Goal: Information Seeking & Learning: Learn about a topic

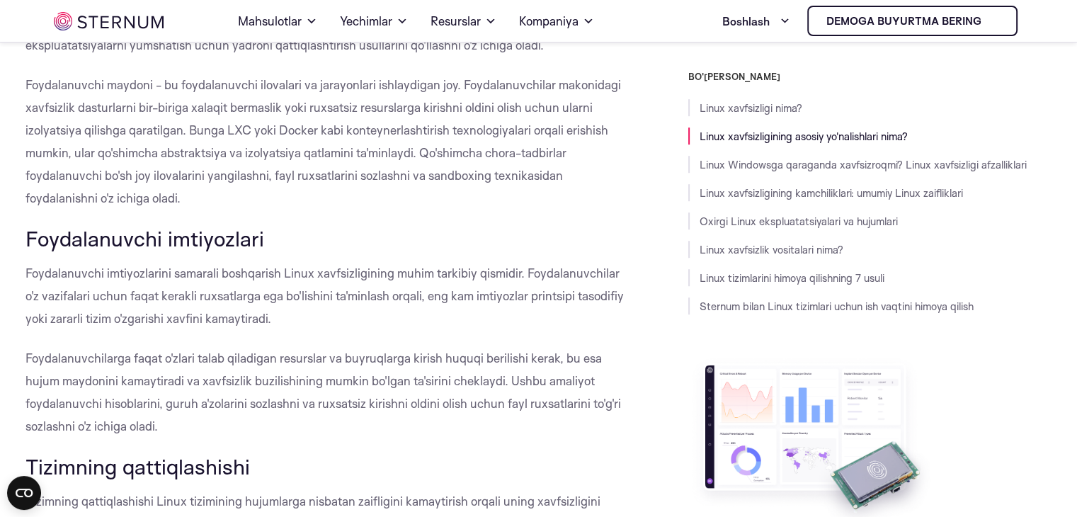
scroll to position [1024, 0]
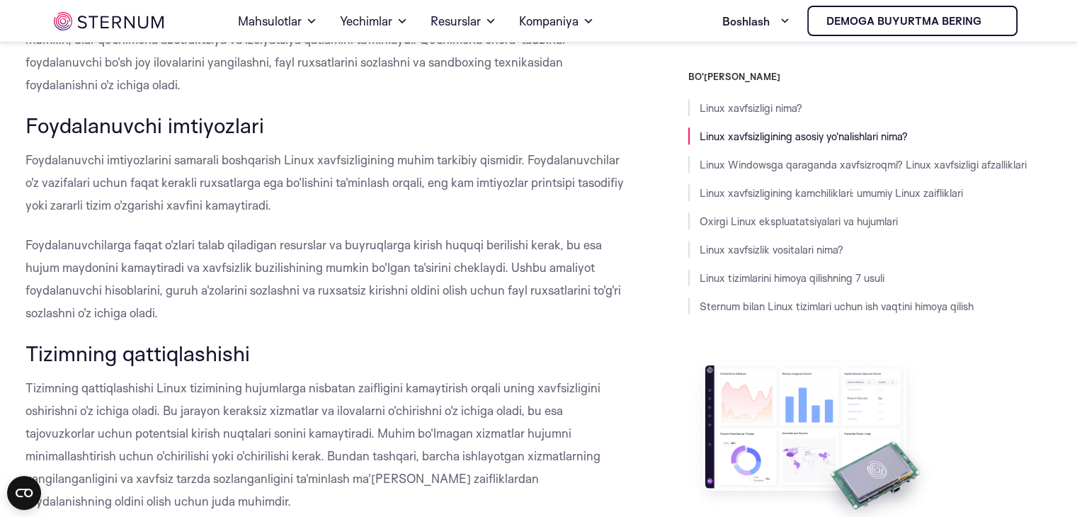
click at [326, 125] on h3 "Foydalanuvchi imtiyozlari" at bounding box center [325, 125] width 599 height 24
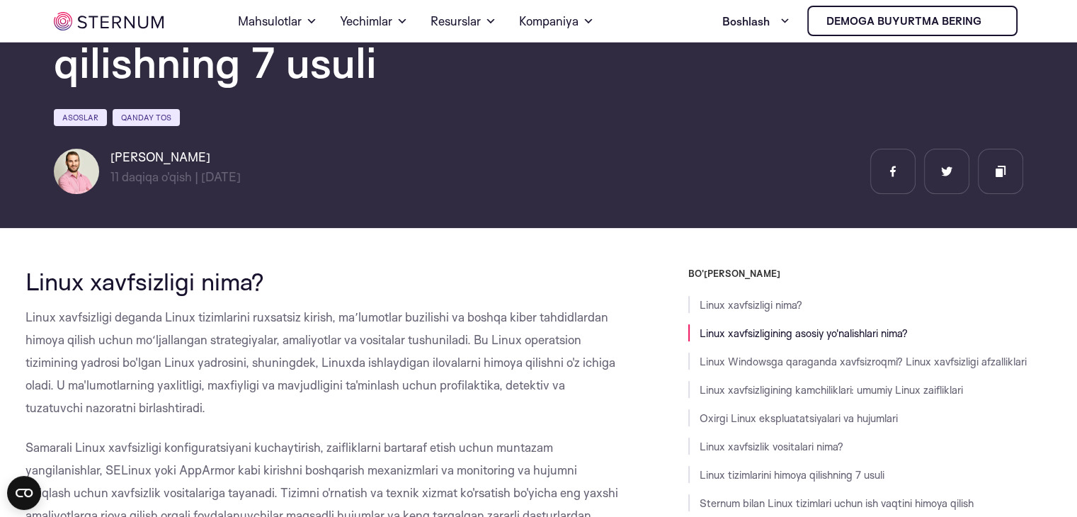
scroll to position [244, 0]
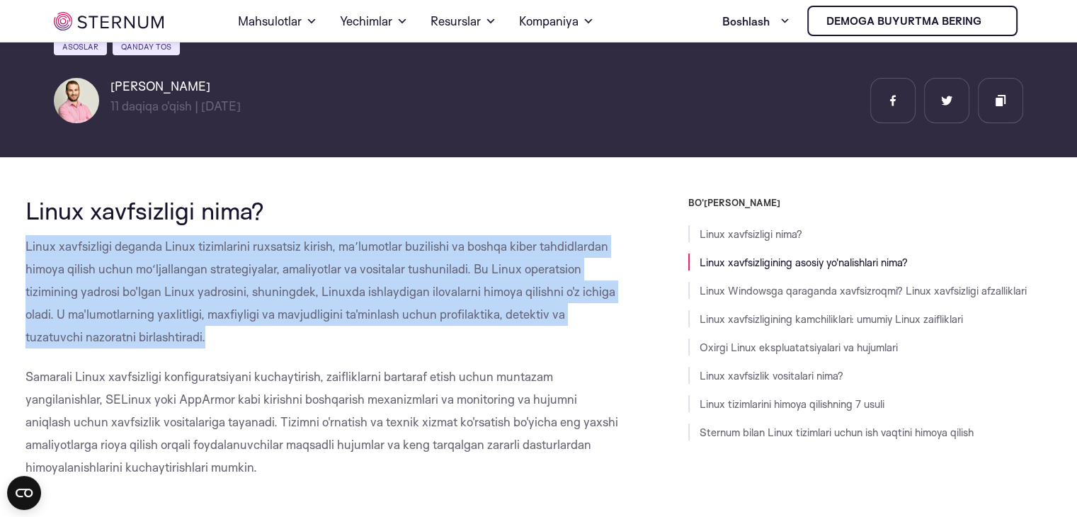
drag, startPoint x: 26, startPoint y: 246, endPoint x: 167, endPoint y: 327, distance: 162.8
click at [168, 328] on p "Linux xavfsizligi deganda Linux tizimlarini ruxsatsiz kirish, maʼlumotlar buzil…" at bounding box center [325, 291] width 599 height 113
copy font "Linux xavfsizligi deganda Linux tizimlarini ruxsatsiz kirish, maʼlumotlar buzil…"
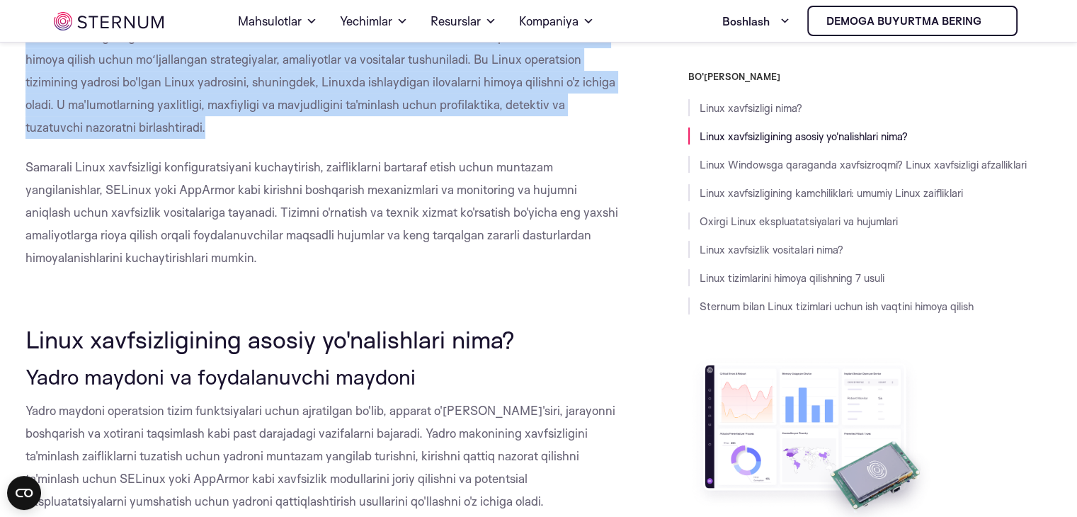
scroll to position [457, 0]
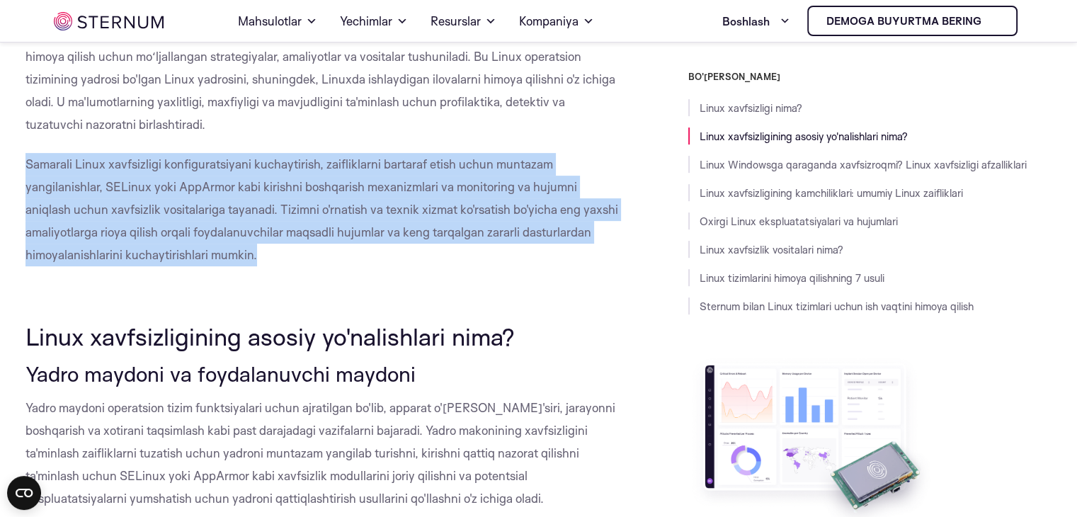
drag, startPoint x: 27, startPoint y: 161, endPoint x: 271, endPoint y: 250, distance: 259.5
click at [271, 250] on p "Samarali Linux xavfsizligi konfiguratsiyani kuchaytirish, zaifliklarni bartaraf…" at bounding box center [325, 209] width 599 height 113
copy font "Samarali Linux xavfsizligi konfiguratsiyani kuchaytirish, zaifliklarni bartaraf…"
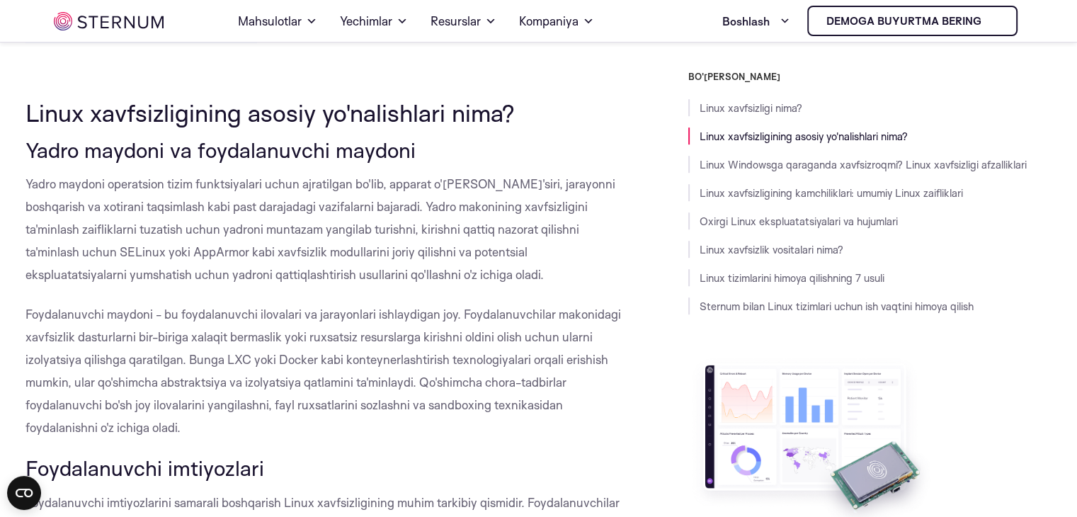
scroll to position [669, 0]
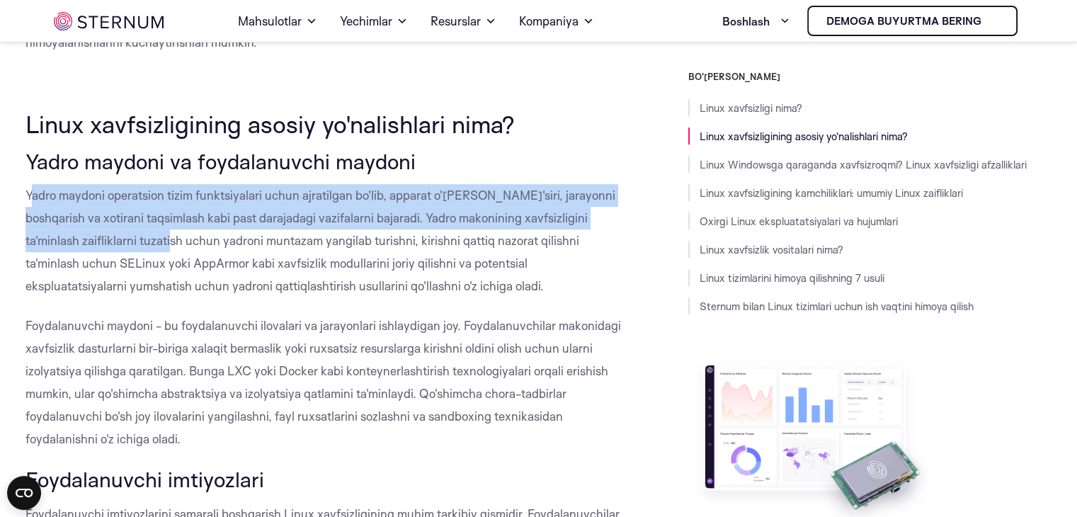
drag, startPoint x: 28, startPoint y: 193, endPoint x: 84, endPoint y: 224, distance: 63.7
click at [145, 239] on font "Yadro maydoni operatsion tizim funktsiyalari uchun ajratilgan bo'lib, apparat o…" at bounding box center [321, 241] width 590 height 106
click at [85, 223] on font "Yadro maydoni operatsion tizim funktsiyalari uchun ajratilgan bo'lib, apparat o…" at bounding box center [321, 241] width 590 height 106
click at [32, 195] on font "Yadro maydoni operatsion tizim funktsiyalari uchun ajratilgan bo'lib, apparat o…" at bounding box center [321, 241] width 590 height 106
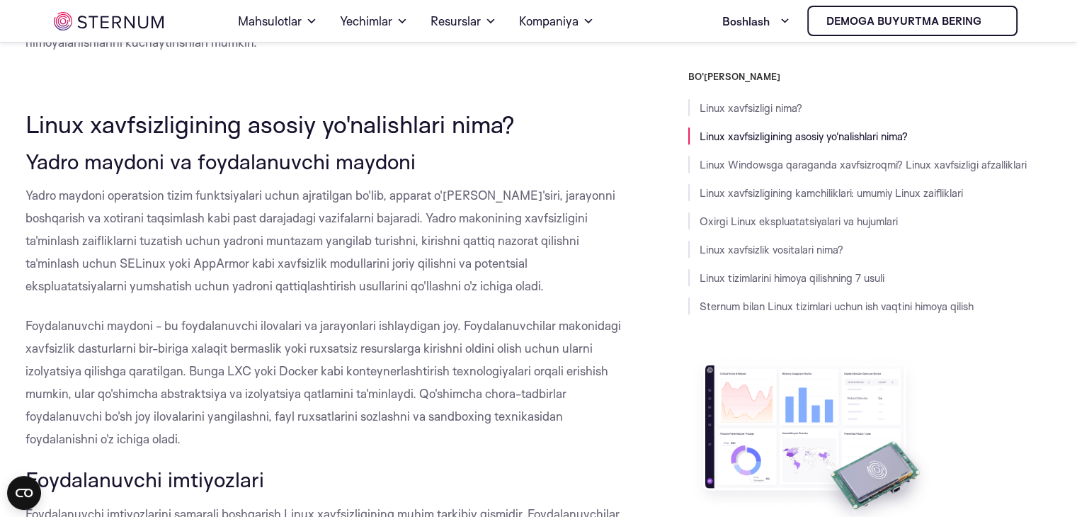
click at [26, 192] on font "Yadro maydoni operatsion tizim funktsiyalari uchun ajratilgan bo'lib, apparat o…" at bounding box center [321, 241] width 590 height 106
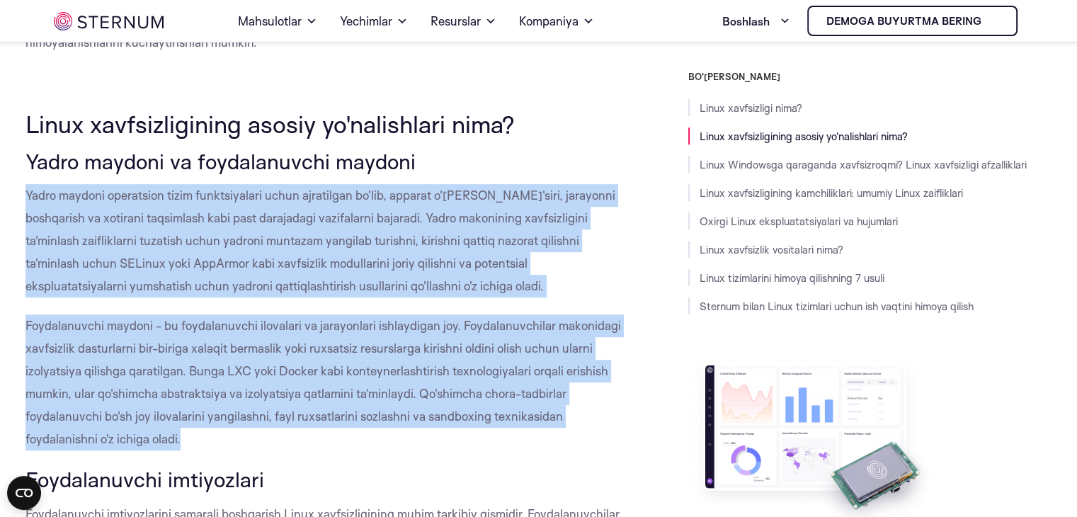
drag, startPoint x: 23, startPoint y: 193, endPoint x: 276, endPoint y: 437, distance: 351.7
copy div "Yadro maydoni operatsion tizim funktsiyalari uchun ajratilgan bo'lib, apparat o…"
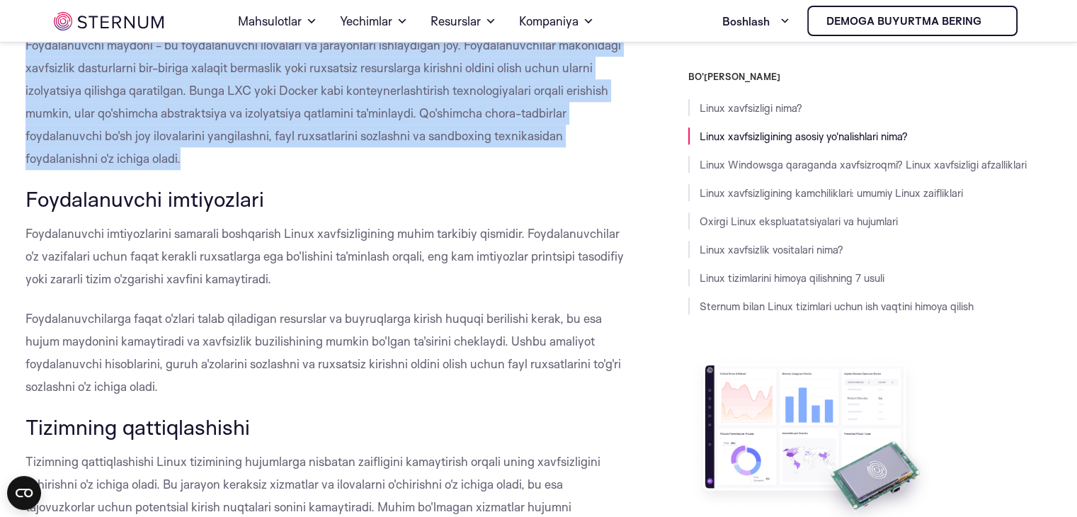
scroll to position [953, 0]
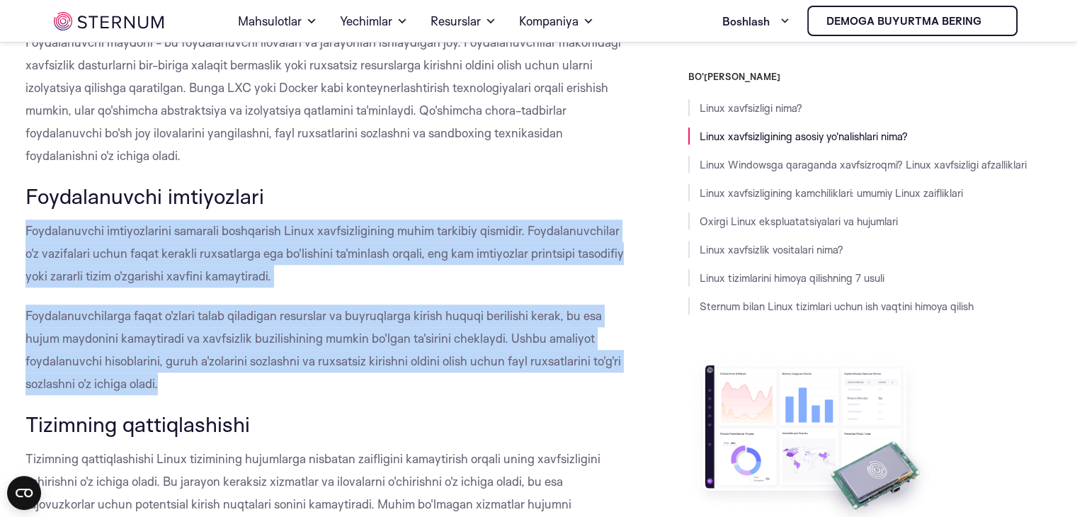
drag, startPoint x: 26, startPoint y: 227, endPoint x: 188, endPoint y: 380, distance: 222.5
copy div "Foydalanuvchi imtiyozlarini samarali boshqarish Linux xavfsizligining muhim tar…"
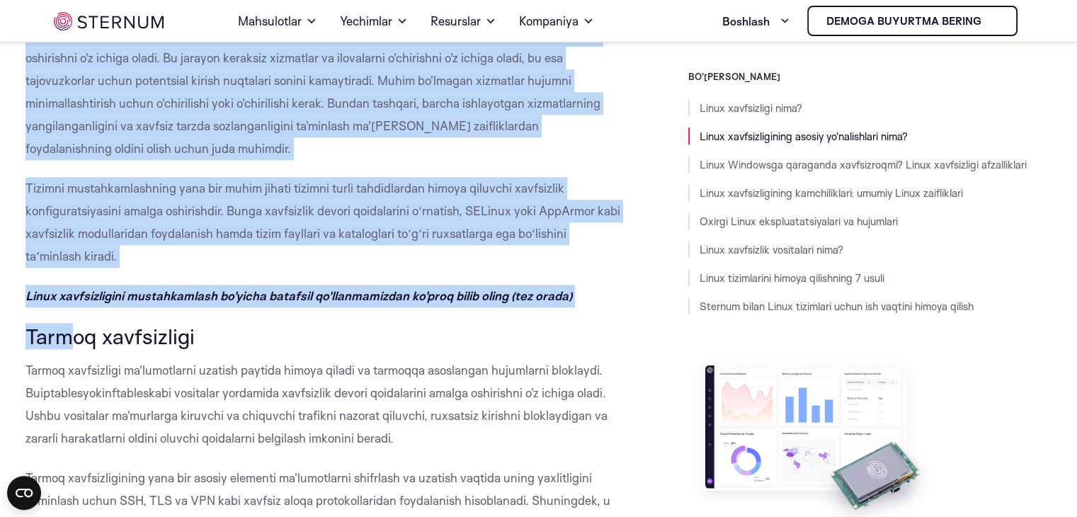
scroll to position [1378, 0]
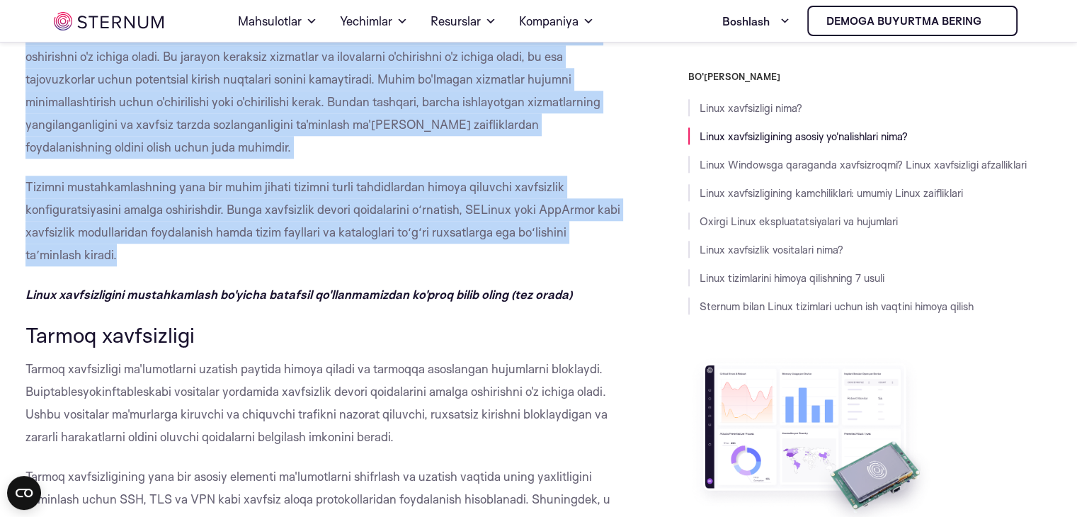
drag, startPoint x: 26, startPoint y: 247, endPoint x: 88, endPoint y: 248, distance: 62.3
copy div "Tizimning qattiqlashishi Linux tizimining hujumlarga nisbatan zaifligini kamayt…"
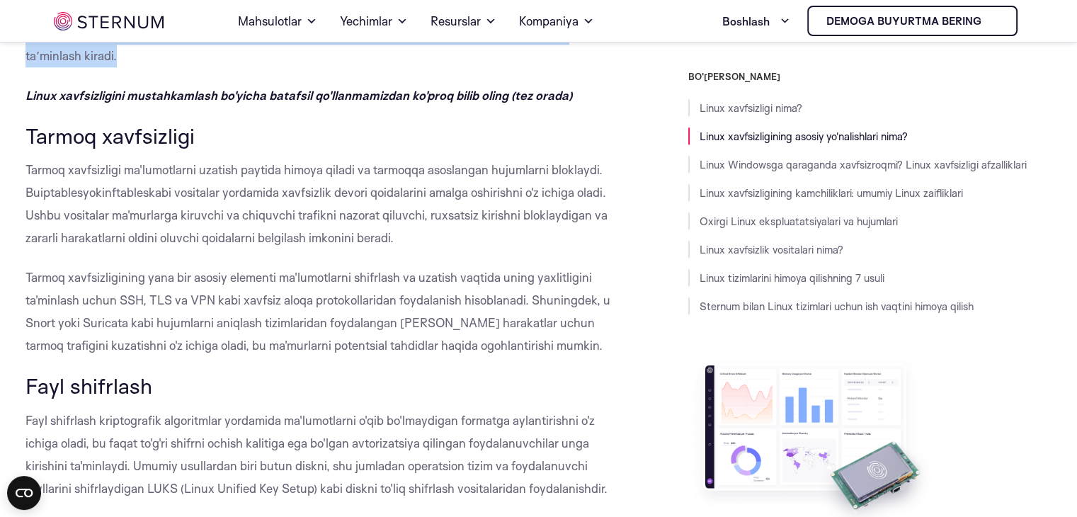
scroll to position [1590, 0]
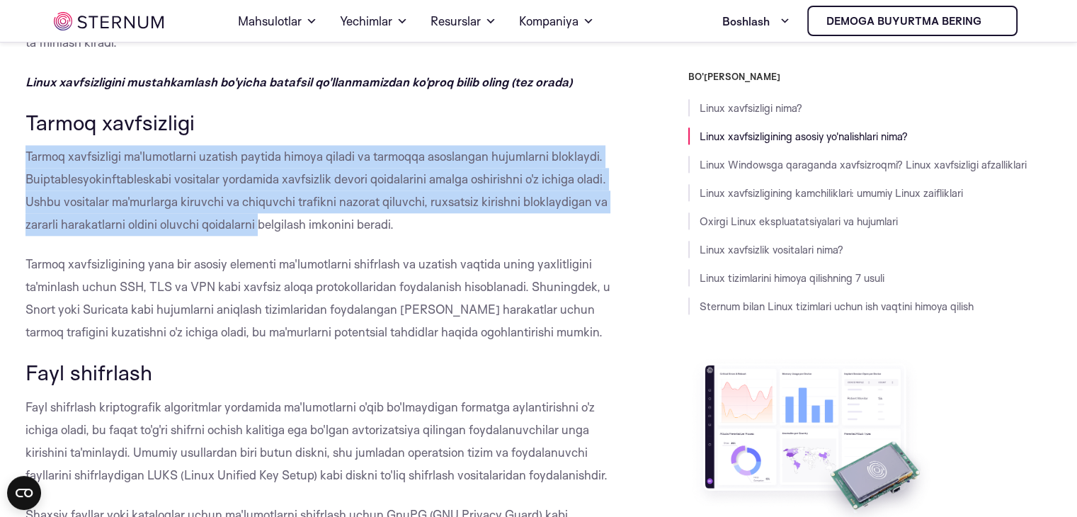
drag, startPoint x: 26, startPoint y: 154, endPoint x: 254, endPoint y: 224, distance: 239.3
click at [254, 224] on p "Tarmoq xavfsizligi ma'lumotlarni uzatish paytida himoya qiladi va tarmoqqa asos…" at bounding box center [325, 190] width 599 height 91
click at [214, 215] on p "Tarmoq xavfsizligi ma'lumotlarni uzatish paytida himoya qiladi va tarmoqqa asos…" at bounding box center [325, 190] width 599 height 91
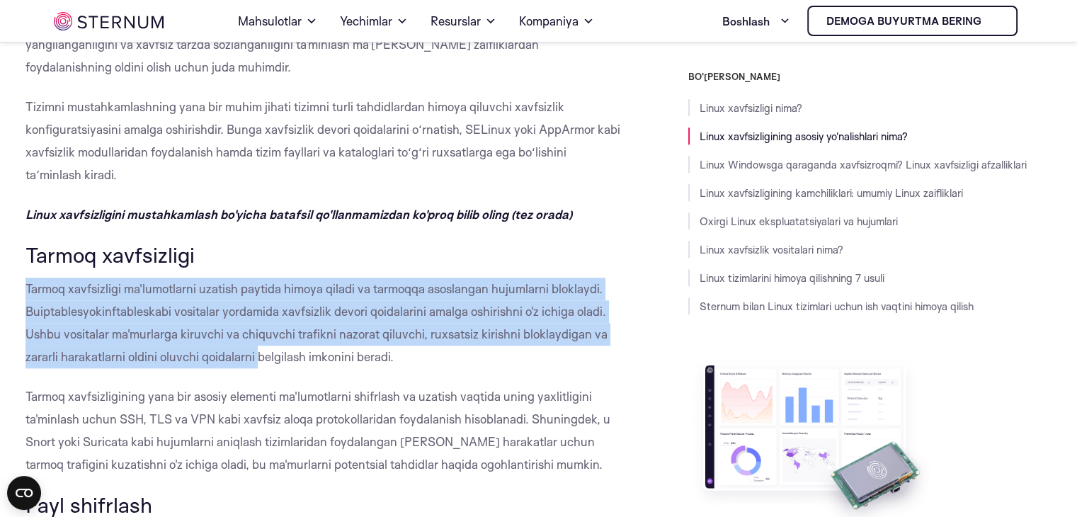
scroll to position [1449, 0]
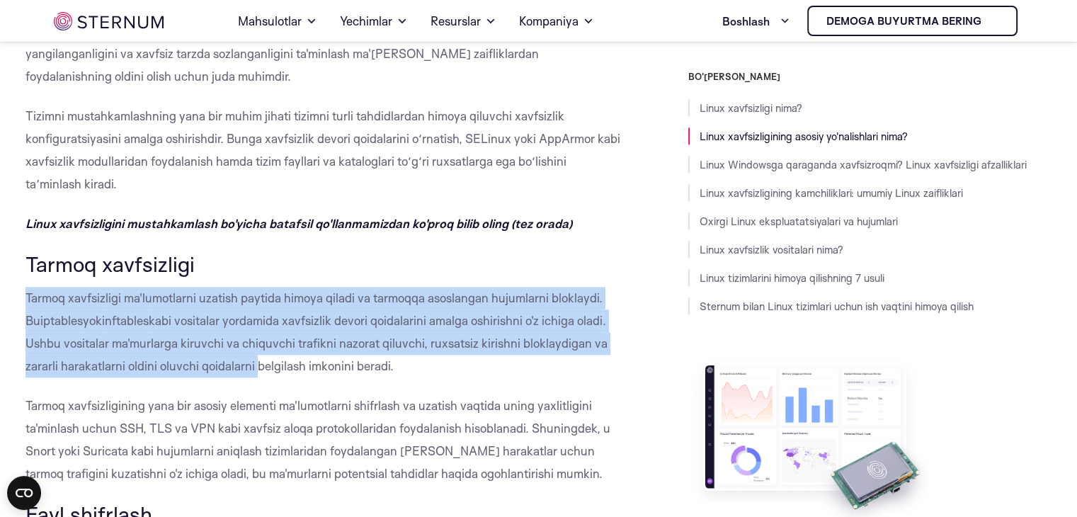
click at [203, 340] on font ". Ushbu vositalar ma'murlarga kiruvchi va chiquvchi trafikni nazorat qiluvchi, …" at bounding box center [317, 343] width 582 height 60
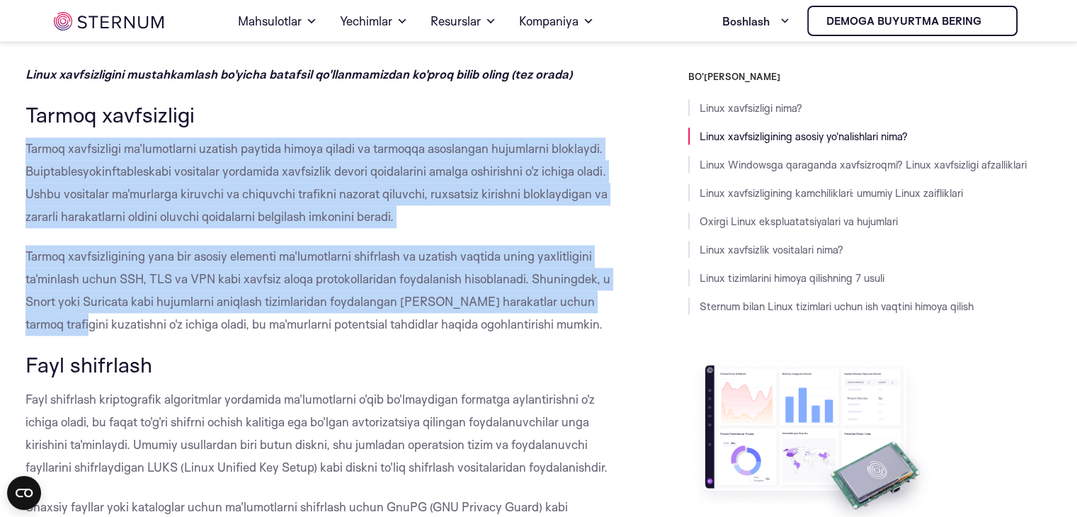
scroll to position [1661, 0]
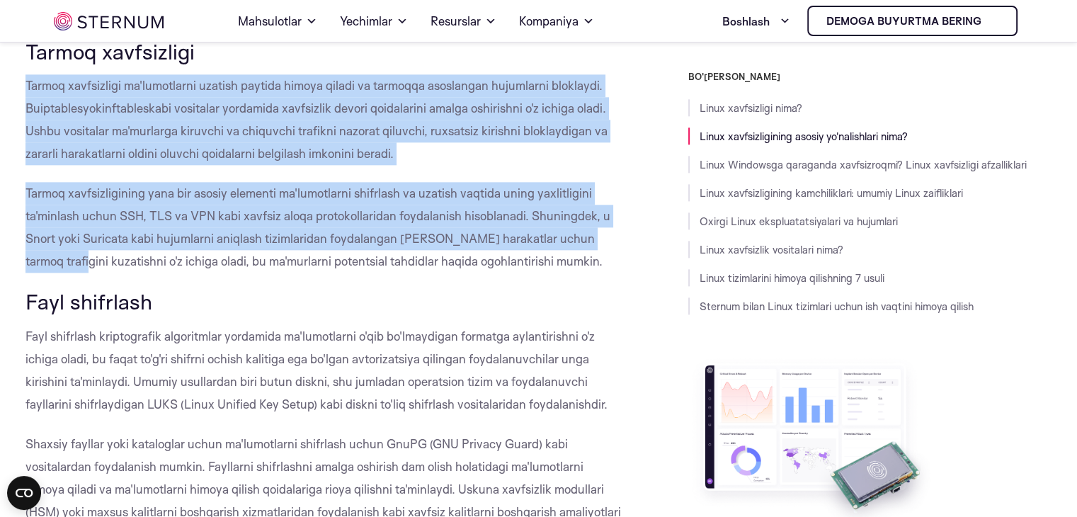
drag, startPoint x: 25, startPoint y: 293, endPoint x: 576, endPoint y: 266, distance: 551.7
copy div "Tarmoq xavfsizligi ma'lumotlarni uzatish paytida himoya qiladi va tarmoqqa asos…"
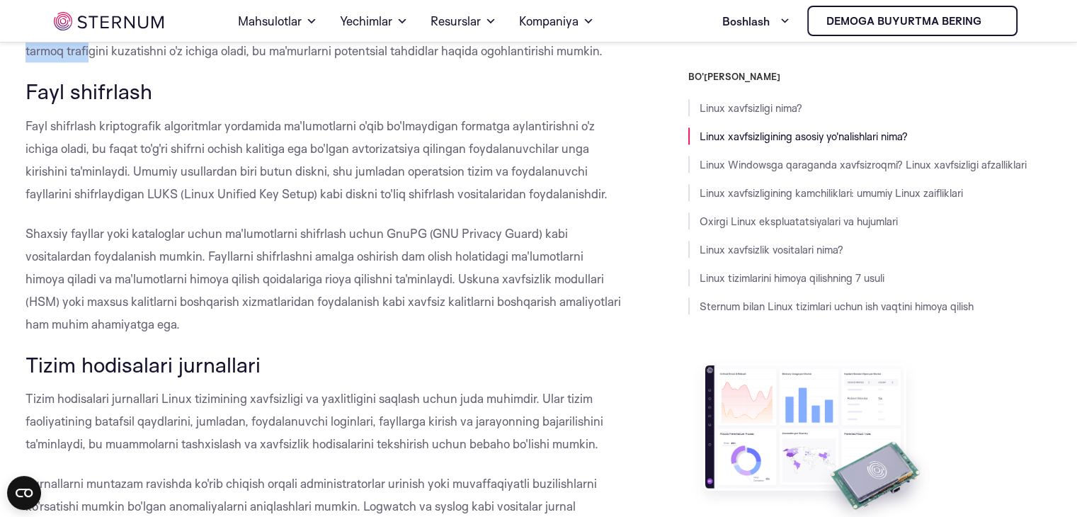
scroll to position [1874, 0]
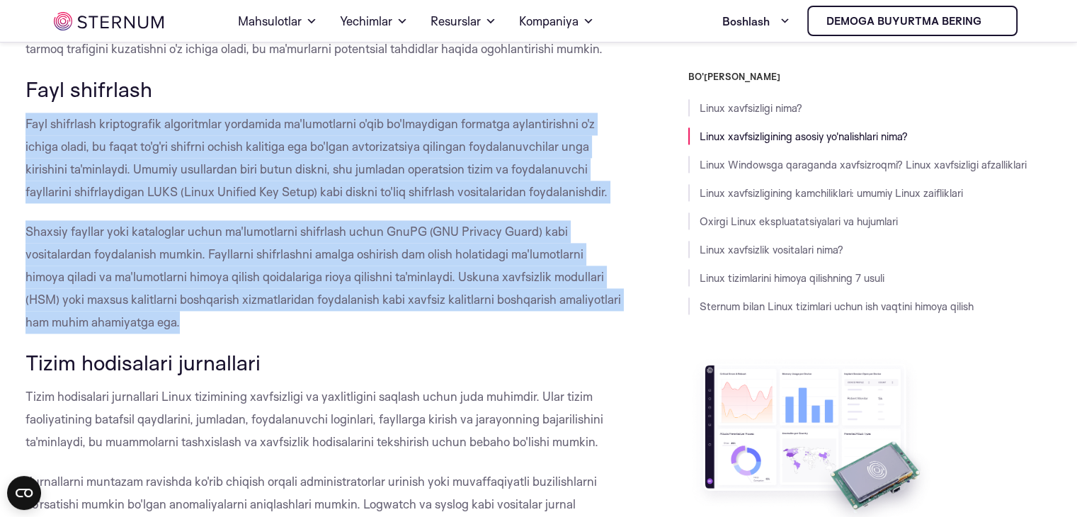
drag, startPoint x: 26, startPoint y: 125, endPoint x: 141, endPoint y: 310, distance: 218.0
copy div "Fayl shifrlash kriptografik algoritmlar yordamida ma'lumotlarni o'qib bo'lmaydi…"
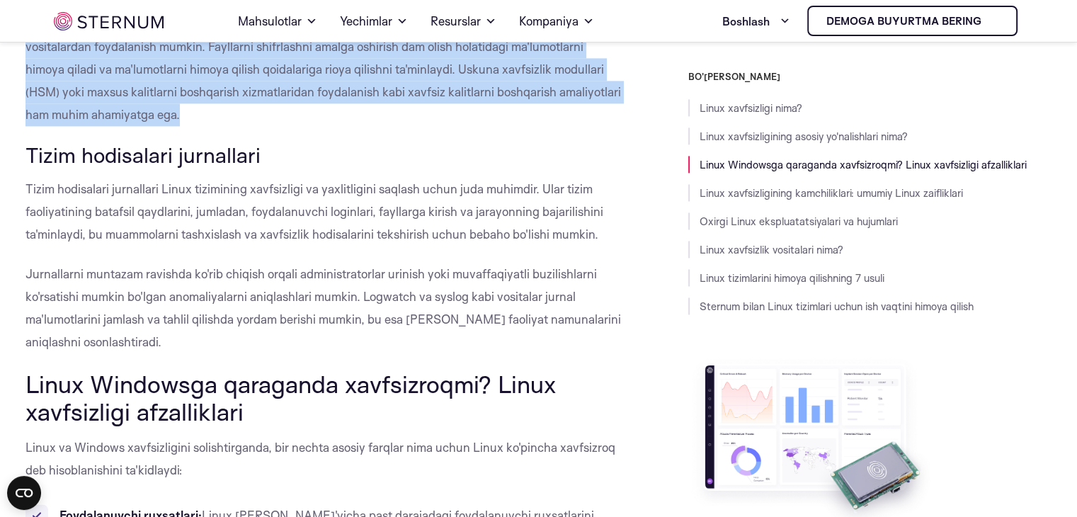
scroll to position [2086, 0]
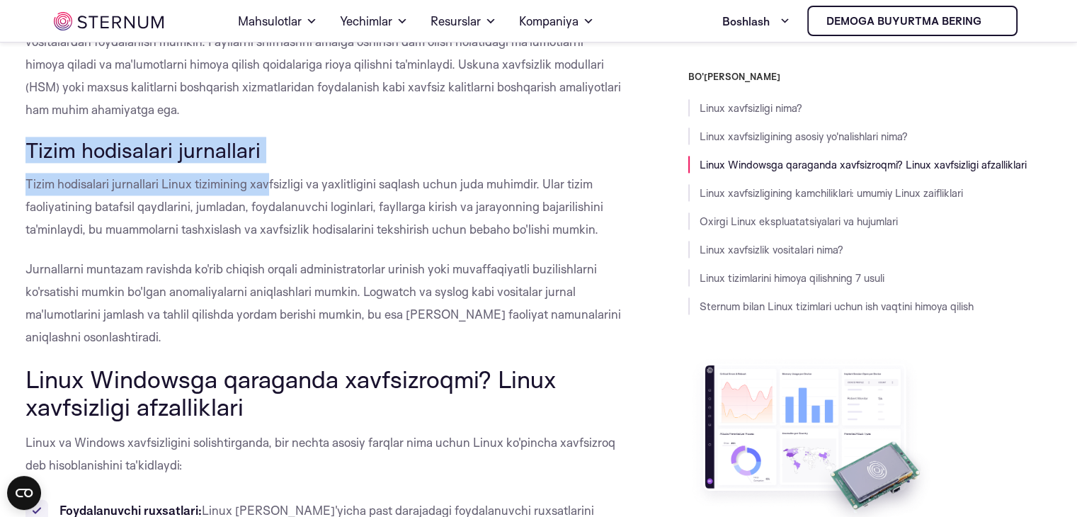
drag, startPoint x: 28, startPoint y: 148, endPoint x: 267, endPoint y: 173, distance: 240.0
click at [282, 149] on h3 "Tizim hodisalari jurnallari" at bounding box center [325, 150] width 599 height 24
click at [274, 147] on h3 "Tizim hodisalari jurnallari" at bounding box center [325, 150] width 599 height 24
click at [260, 145] on h3 "Tizim hodisalari jurnallari" at bounding box center [325, 150] width 599 height 24
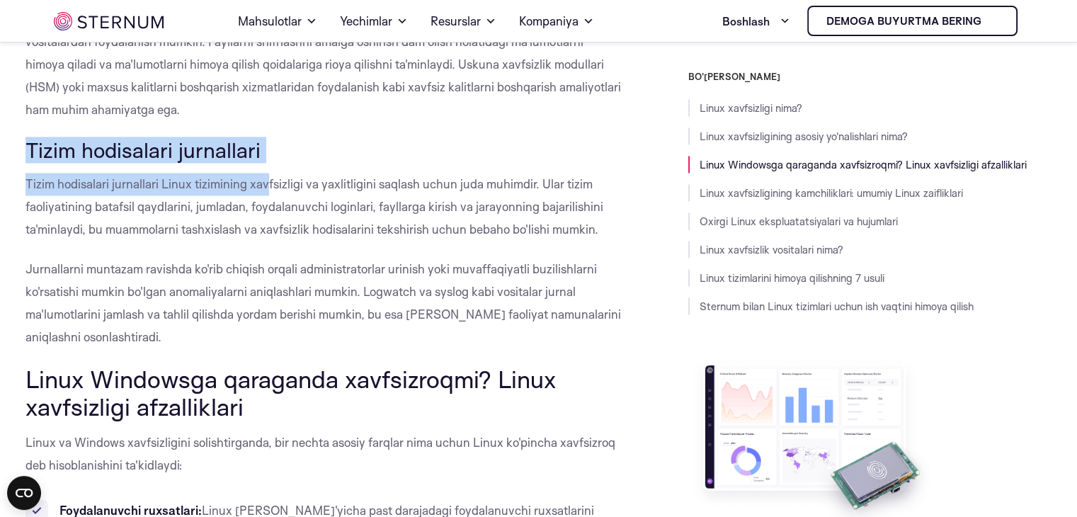
click at [256, 146] on h3 "Tizim hodisalari jurnallari" at bounding box center [325, 150] width 599 height 24
click at [130, 158] on font "Tizim hodisalari jurnallari" at bounding box center [143, 150] width 235 height 26
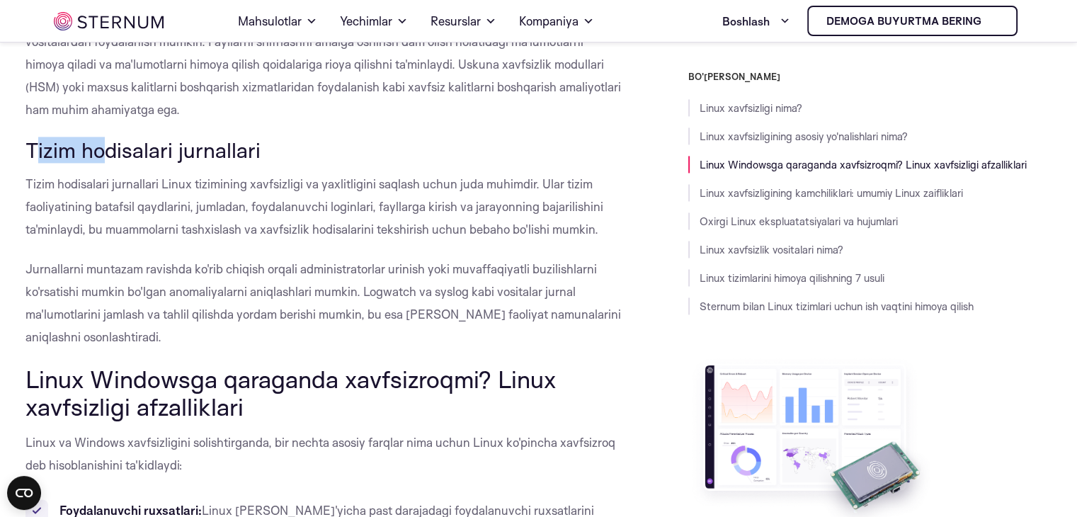
drag, startPoint x: 43, startPoint y: 145, endPoint x: 101, endPoint y: 144, distance: 58.1
click at [101, 144] on font "Tizim hodisalari jurnallari" at bounding box center [143, 150] width 235 height 26
click at [96, 145] on font "Tizim hodisalari jurnallari" at bounding box center [143, 150] width 235 height 26
drag, startPoint x: 30, startPoint y: 147, endPoint x: 265, endPoint y: 154, distance: 234.6
click at [265, 154] on h3 "Tizim hodisalari jurnallari" at bounding box center [325, 150] width 599 height 24
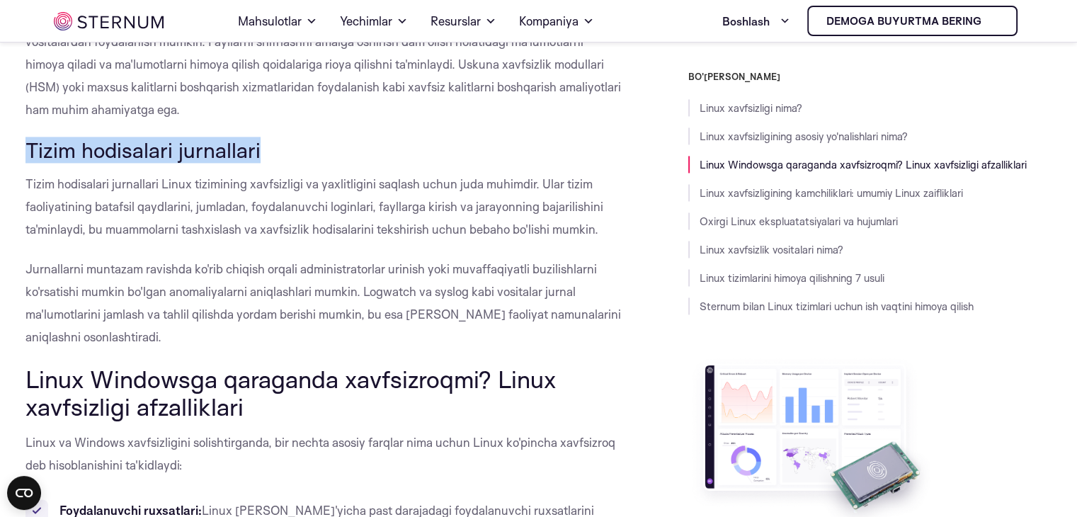
copy font "Tizim hodisalari jurnallari"
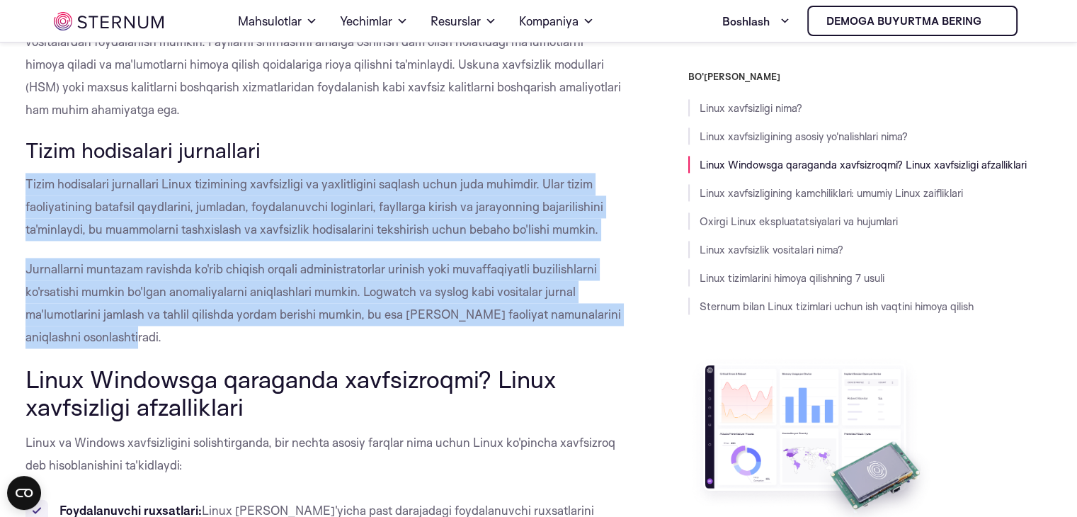
drag, startPoint x: 26, startPoint y: 180, endPoint x: 123, endPoint y: 330, distance: 178.8
copy div "Tizim hodisalari jurnallari Linux tizimining xavfsizligi va yaxlitligini saqlas…"
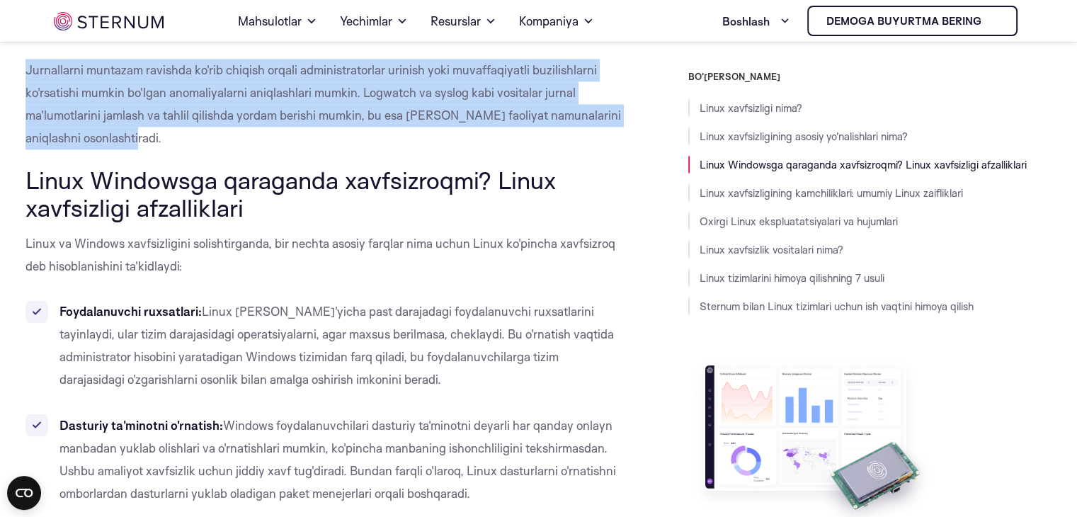
scroll to position [2299, 0]
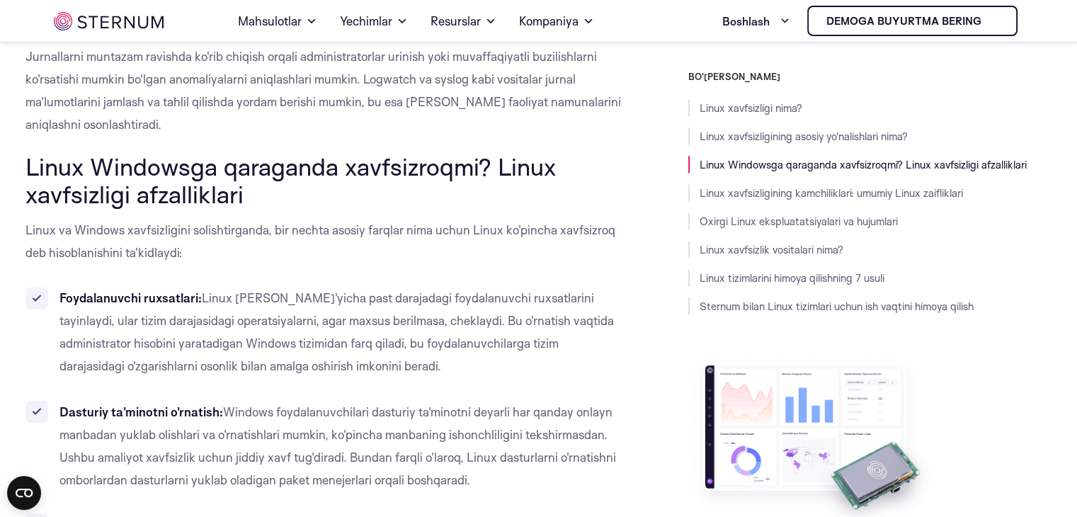
click at [277, 193] on h2 "Linux Windowsga qaraganda xavfsizroqmi? Linux xavfsizligi afzalliklari" at bounding box center [325, 180] width 599 height 55
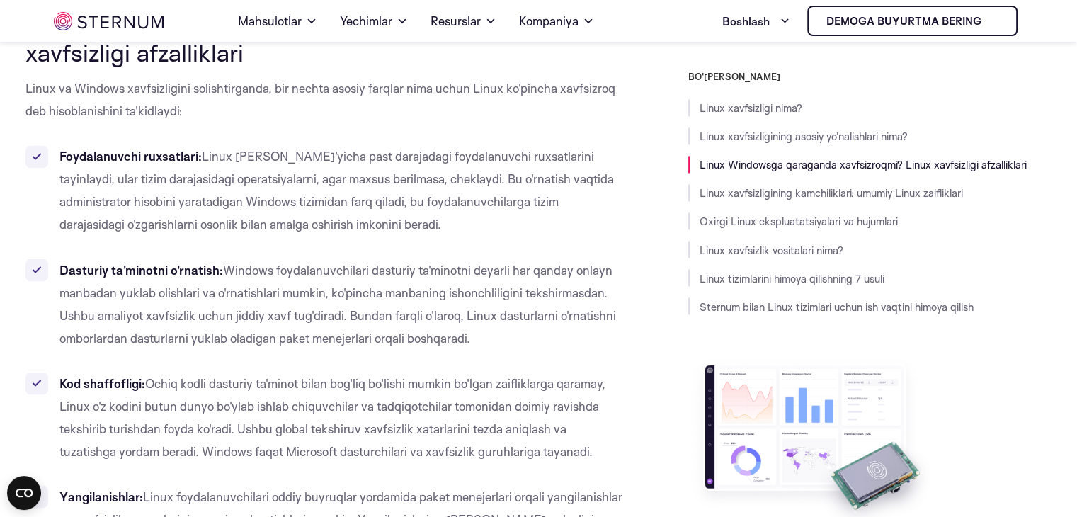
scroll to position [2369, 0]
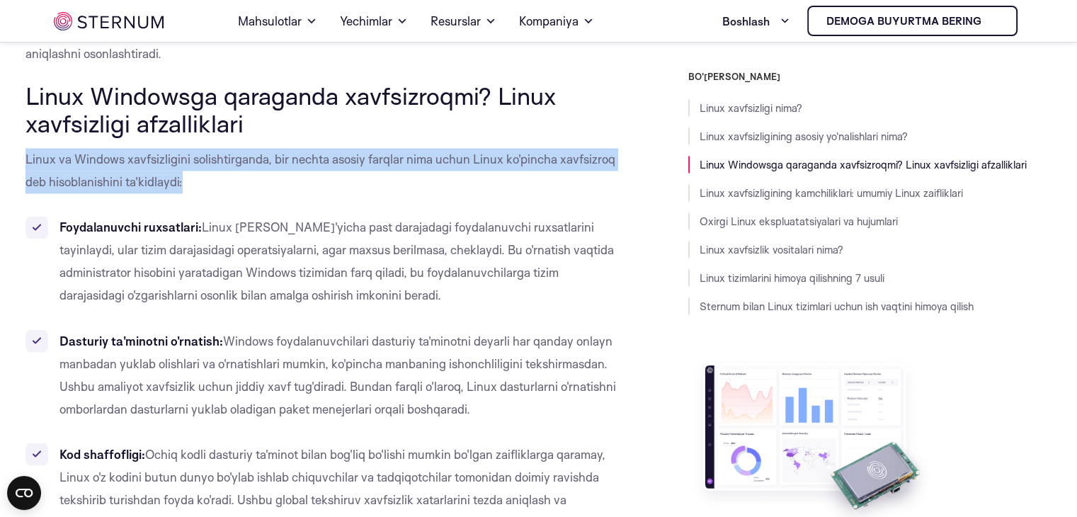
drag, startPoint x: 26, startPoint y: 159, endPoint x: 220, endPoint y: 199, distance: 198.1
click at [185, 180] on p "Linux va Windows xavfsizligini solishtirganda, bir nechta asosiy farqlar nima u…" at bounding box center [325, 170] width 599 height 45
copy font "Linux va Windows xavfsizligini solishtirganda, bir nechta asosiy farqlar nima u…"
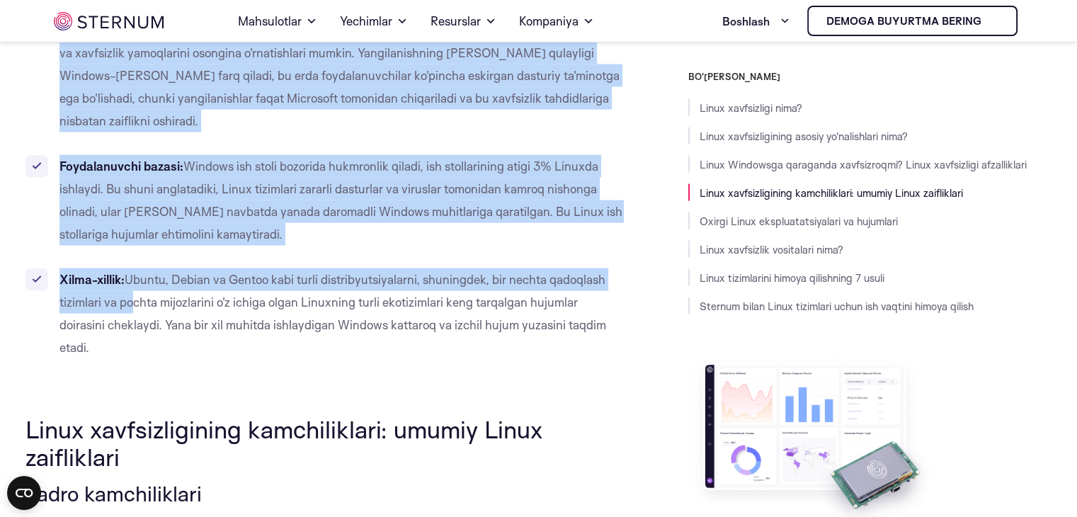
scroll to position [2936, 0]
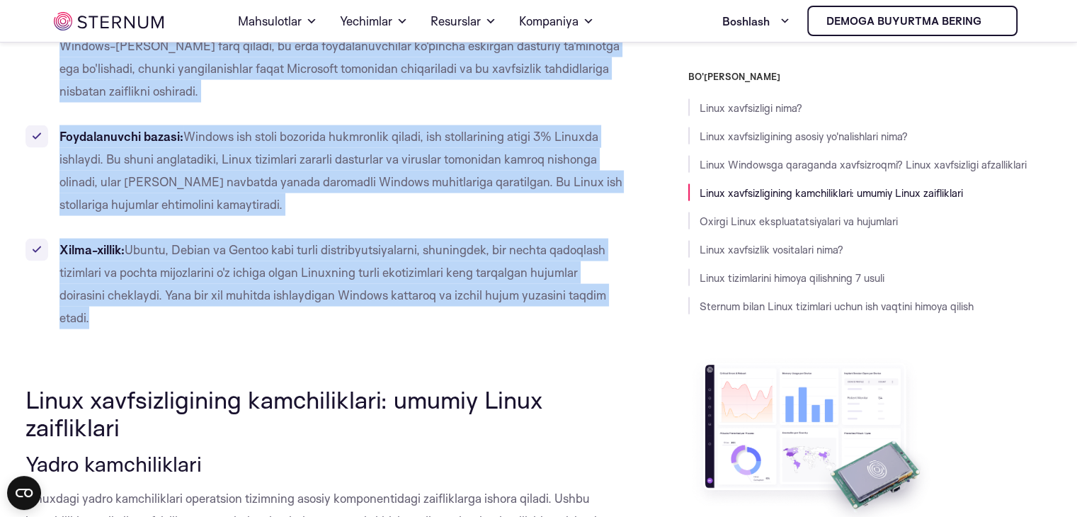
drag, startPoint x: 58, startPoint y: 219, endPoint x: 608, endPoint y: 295, distance: 555.0
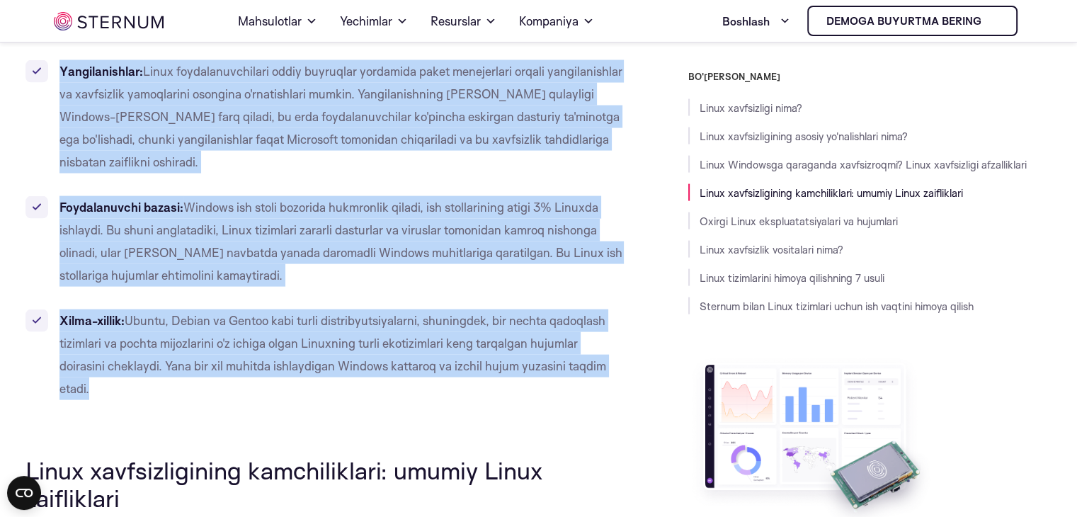
scroll to position [3078, 0]
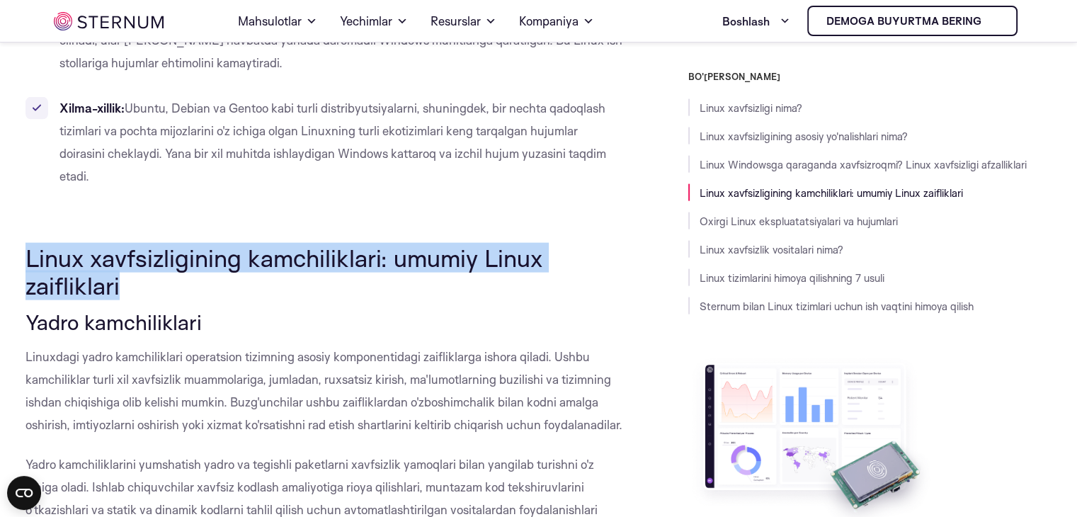
drag, startPoint x: 121, startPoint y: 263, endPoint x: 141, endPoint y: 298, distance: 40.6
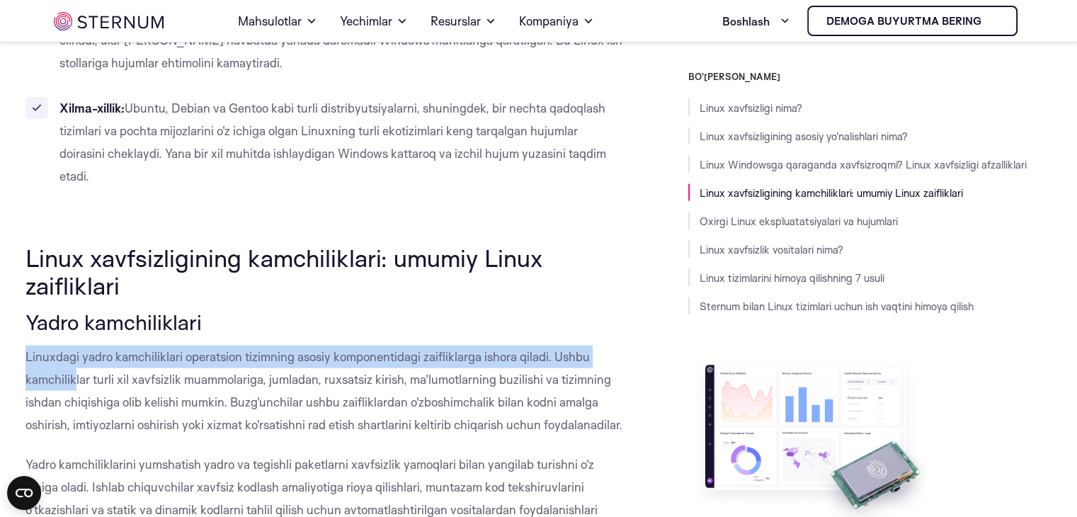
scroll to position [3290, 0]
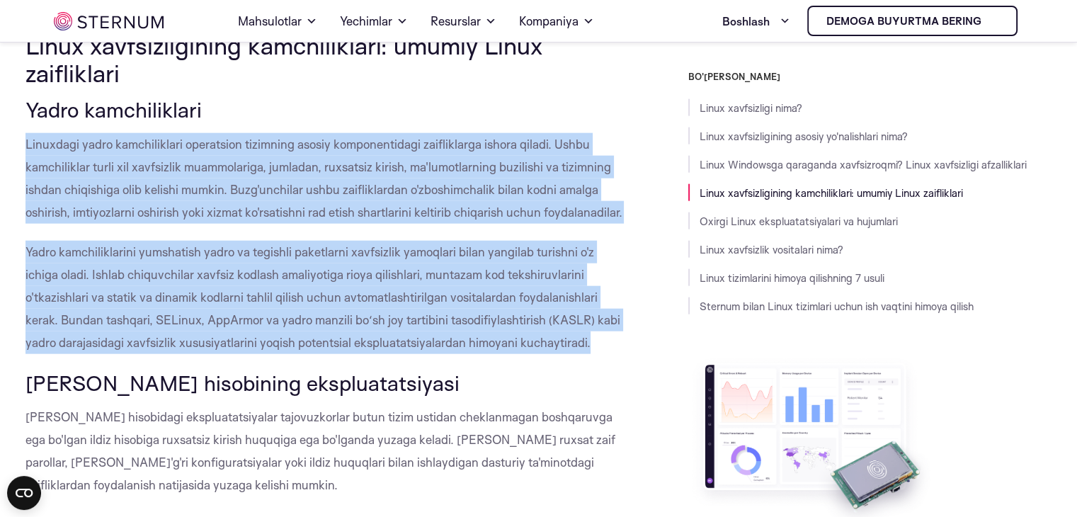
drag, startPoint x: 24, startPoint y: 332, endPoint x: 598, endPoint y: 324, distance: 573.8
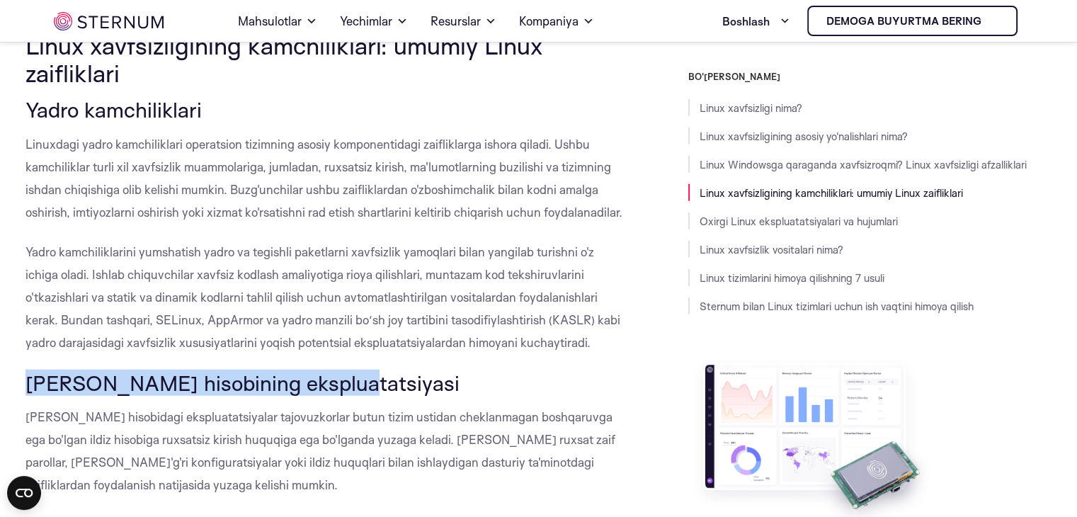
drag, startPoint x: 334, startPoint y: 361, endPoint x: 20, endPoint y: 358, distance: 313.8
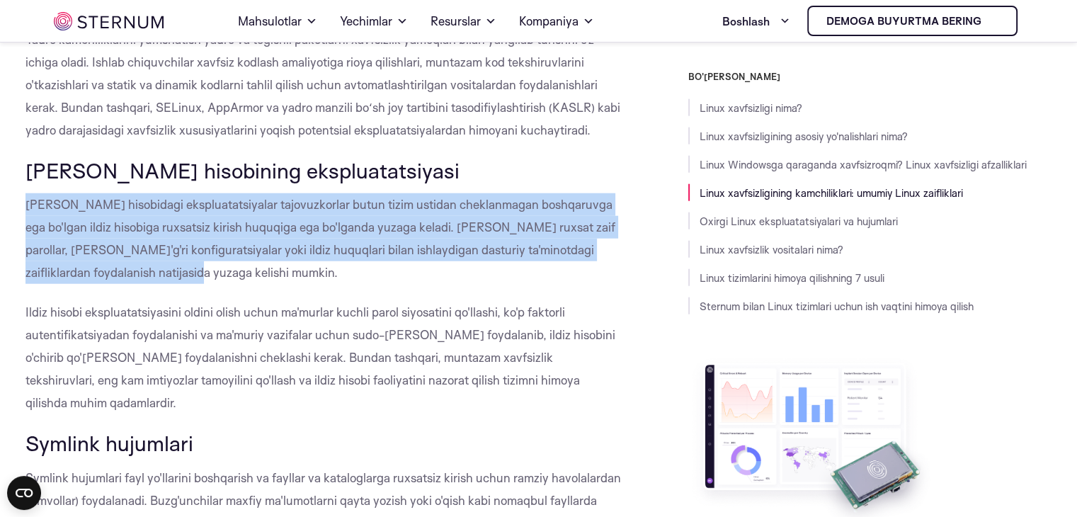
drag, startPoint x: 24, startPoint y: 182, endPoint x: 151, endPoint y: 254, distance: 145.6
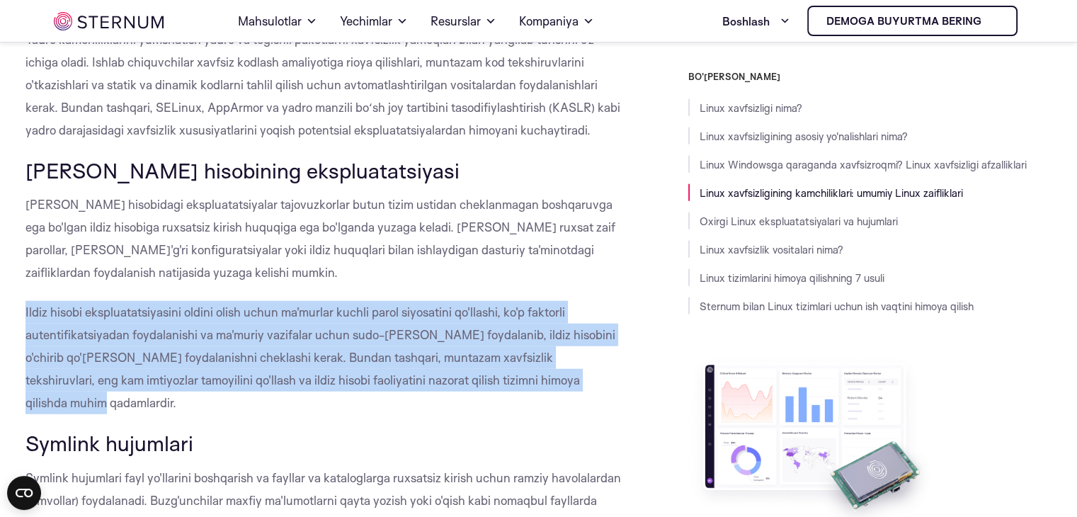
drag, startPoint x: 23, startPoint y: 290, endPoint x: 572, endPoint y: 356, distance: 553.6
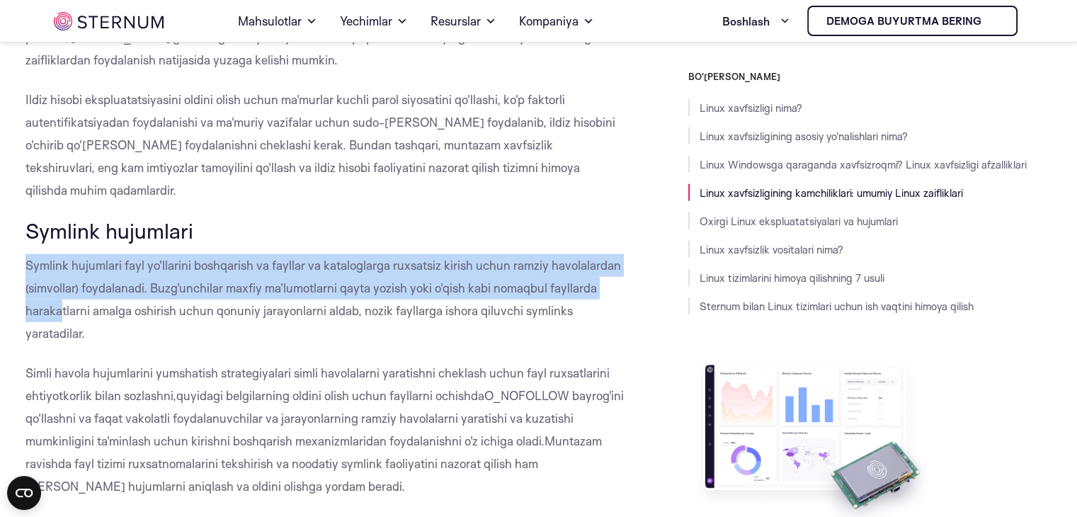
scroll to position [3857, 0]
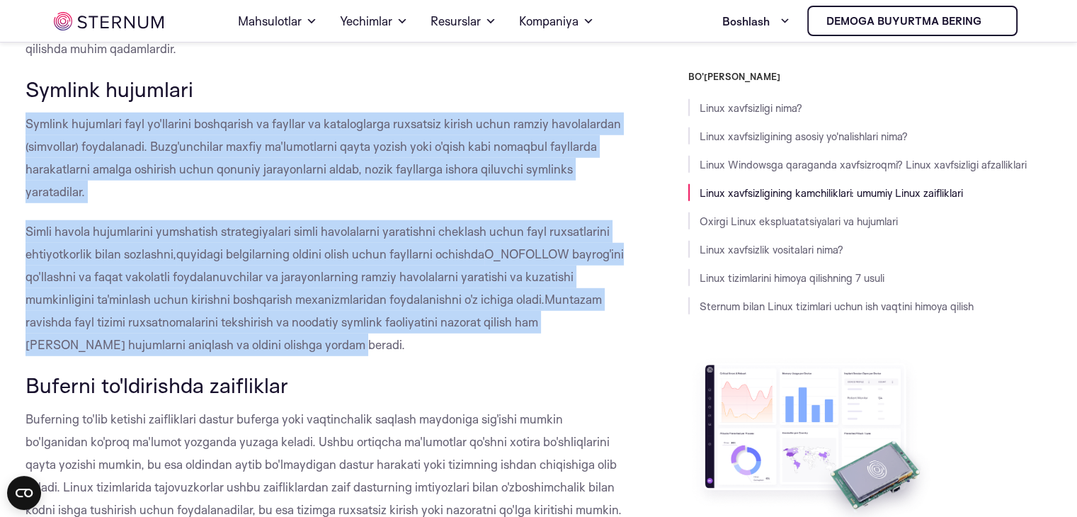
drag, startPoint x: 28, startPoint y: 222, endPoint x: 337, endPoint y: 295, distance: 317.5
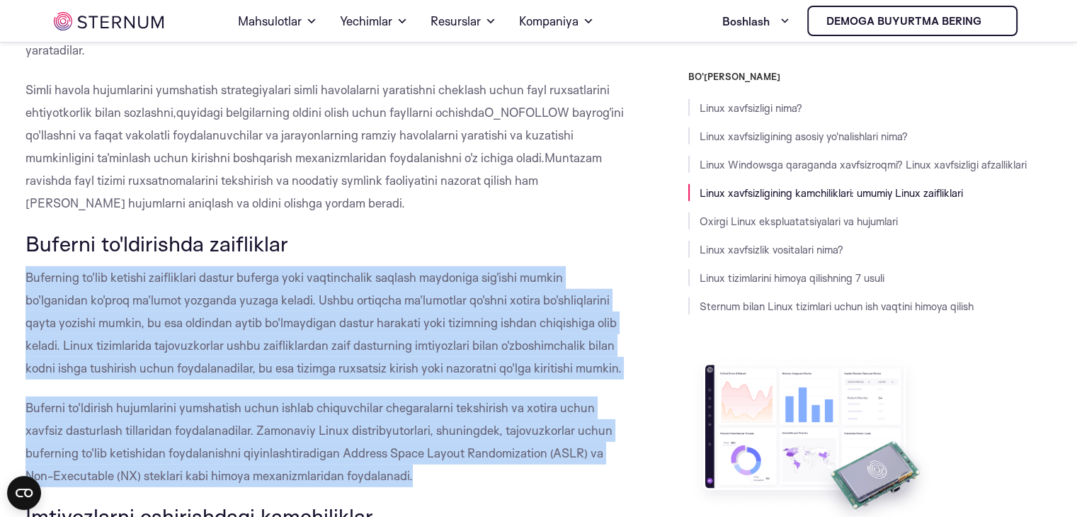
drag, startPoint x: 26, startPoint y: 231, endPoint x: 425, endPoint y: 427, distance: 445.1
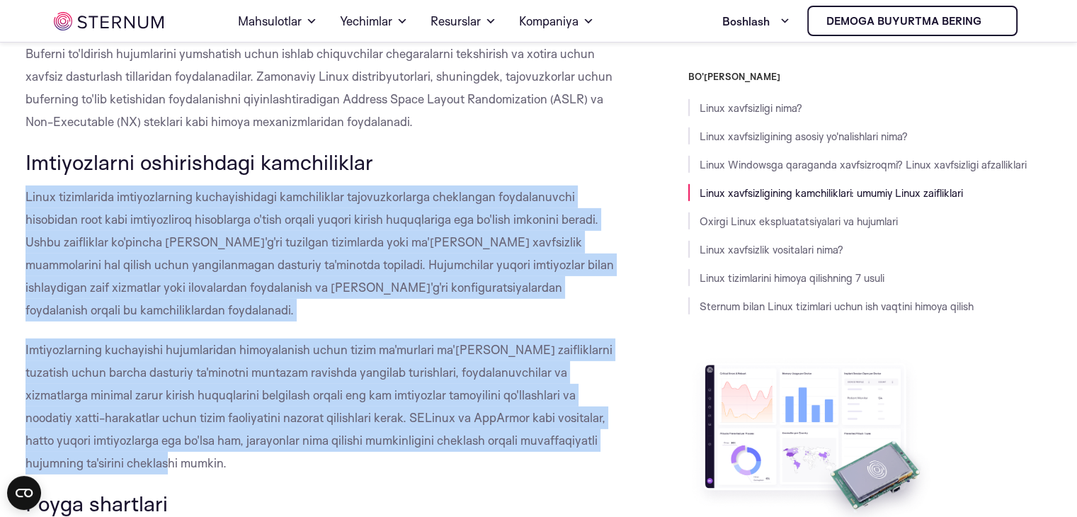
drag, startPoint x: 26, startPoint y: 154, endPoint x: 621, endPoint y: 371, distance: 633.5
click at [619, 371] on div "Linux xavfsizligi nima? Linux xavfsizligi deganda Linux tizimlarini ruxsatsiz k…" at bounding box center [325, 394] width 599 height 8623
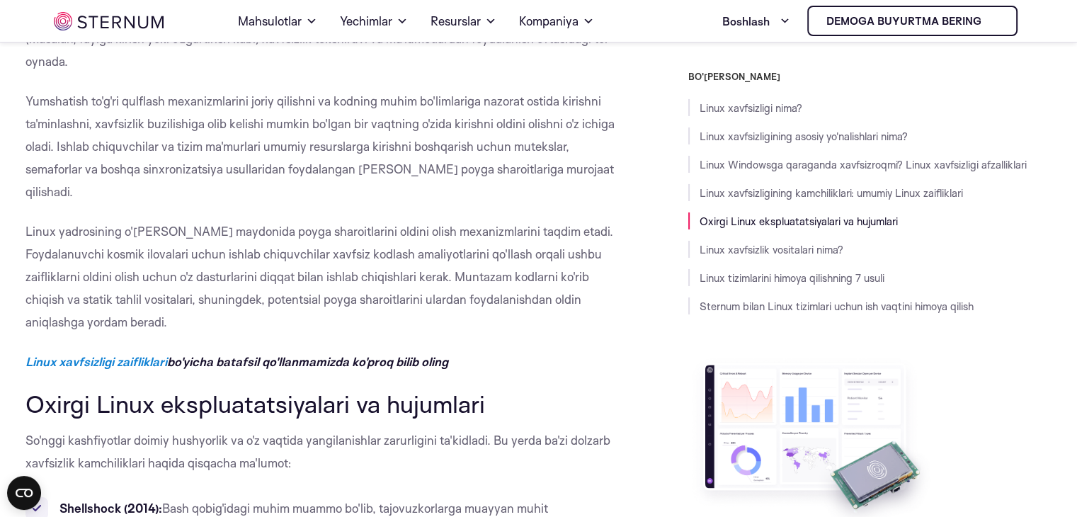
scroll to position [5061, 0]
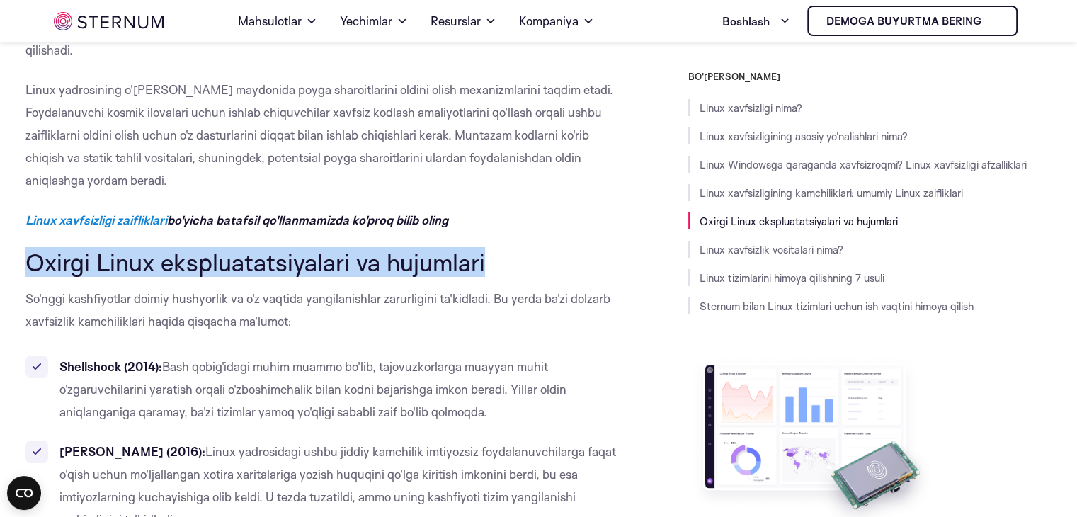
drag, startPoint x: 475, startPoint y: 149, endPoint x: 18, endPoint y: 152, distance: 456.9
click at [18, 152] on body "Rozilik Tafsilotlar [#IABV2SETTINGS#] Haqida Ushbu veb-sayt cookie-fayllardan f…" at bounding box center [538, 179] width 1077 height 10481
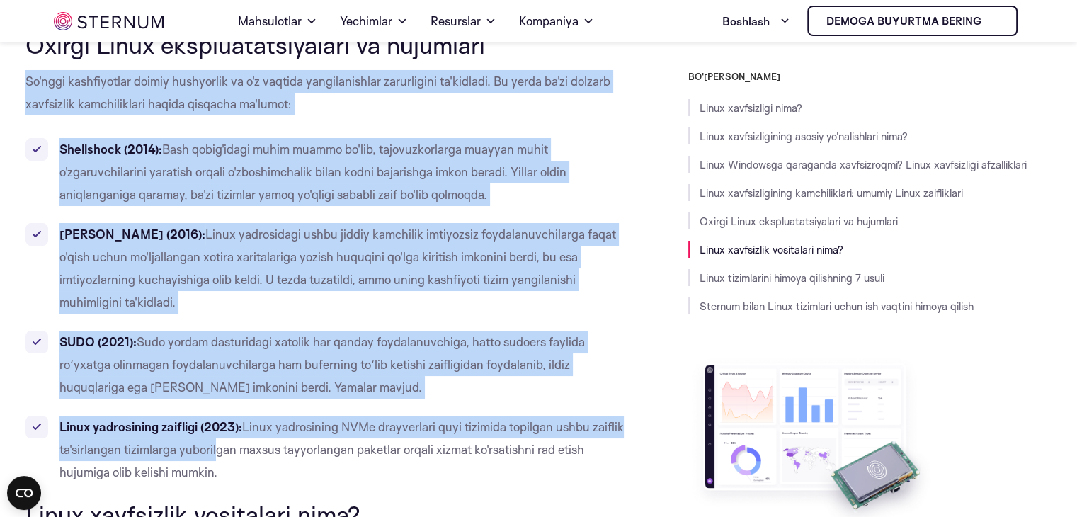
scroll to position [5344, 0]
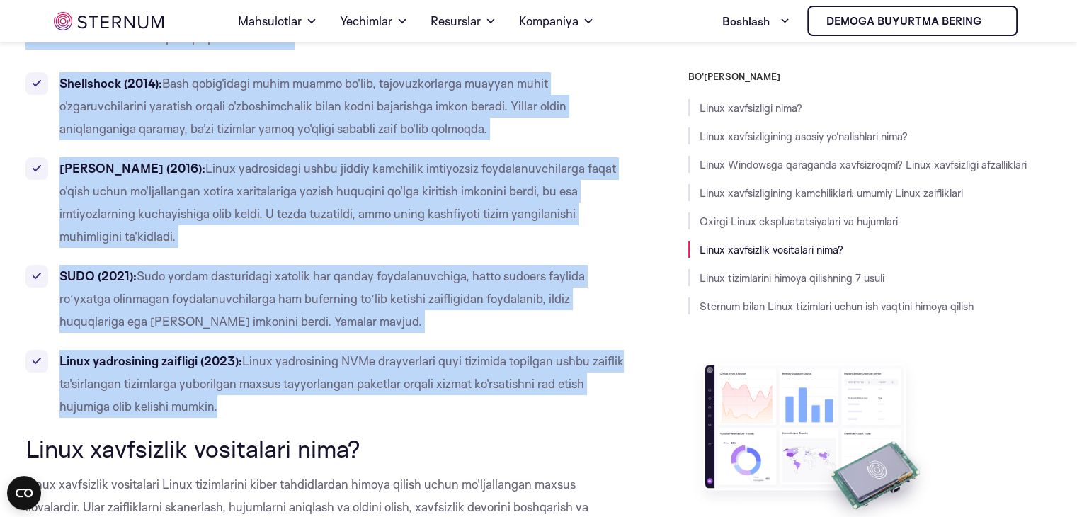
drag, startPoint x: 25, startPoint y: 189, endPoint x: 227, endPoint y: 271, distance: 218.6
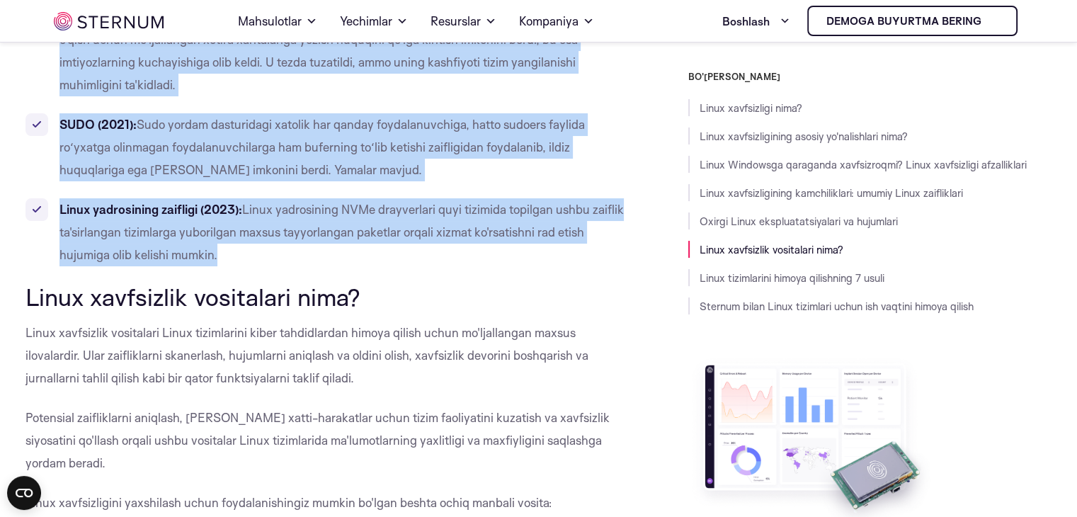
scroll to position [5557, 0]
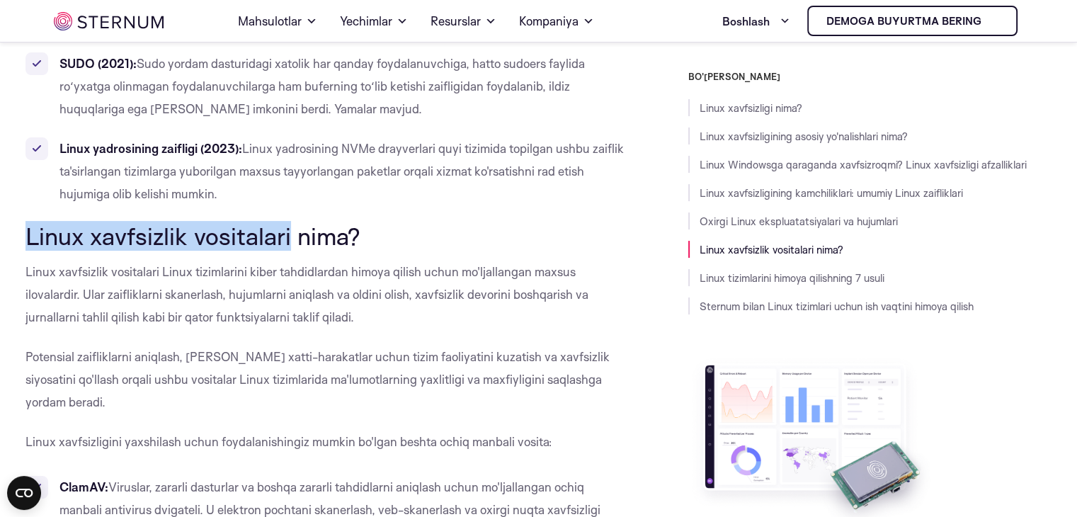
drag, startPoint x: 286, startPoint y: 99, endPoint x: 19, endPoint y: 110, distance: 267.3
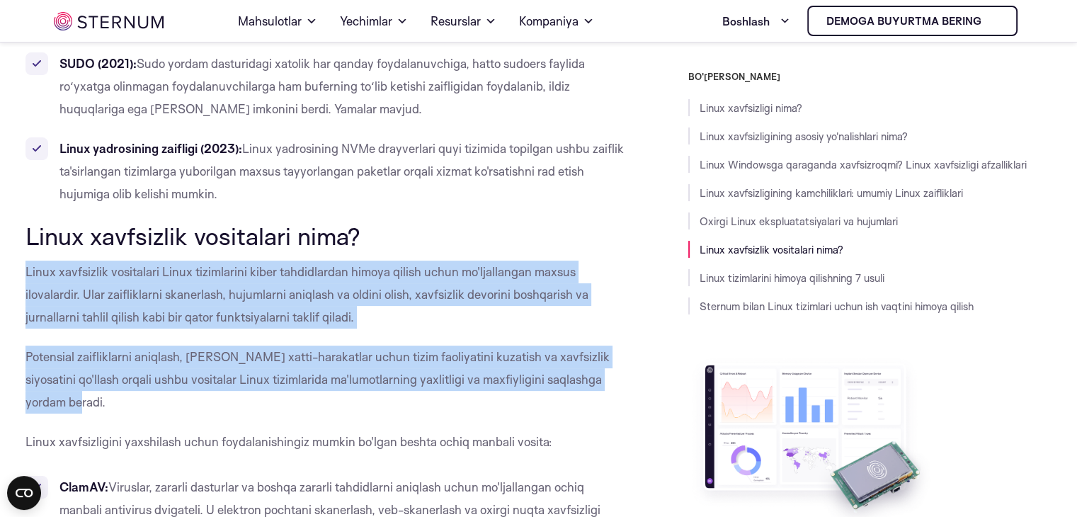
drag, startPoint x: 26, startPoint y: 140, endPoint x: 91, endPoint y: 253, distance: 130.7
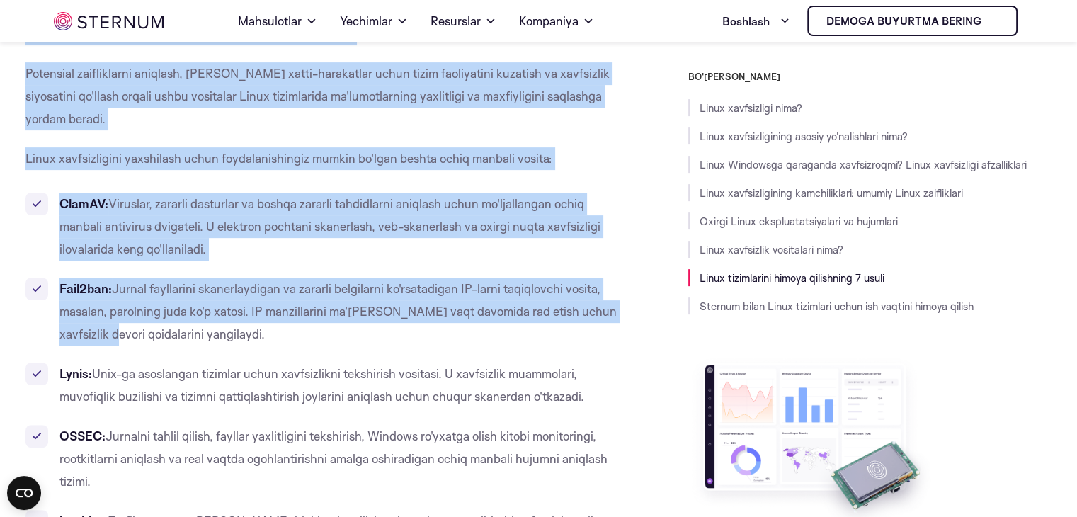
scroll to position [6053, 0]
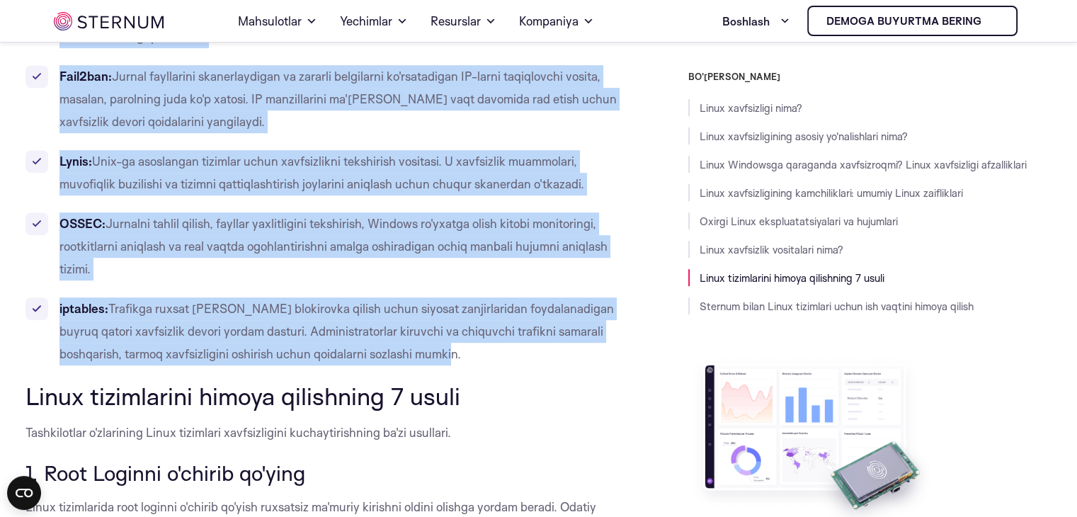
drag, startPoint x: 26, startPoint y: 140, endPoint x: 429, endPoint y: 225, distance: 411.9
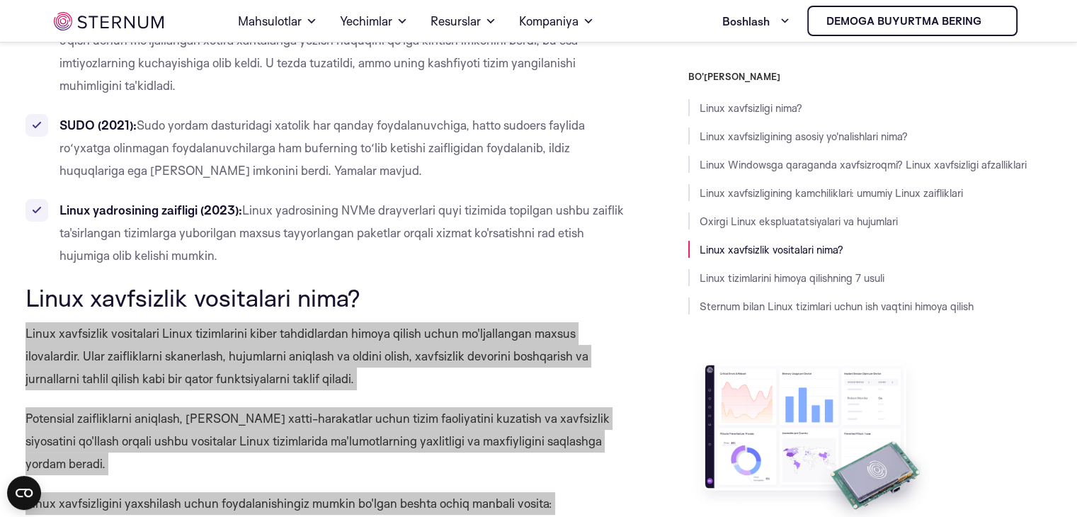
scroll to position [5492, 0]
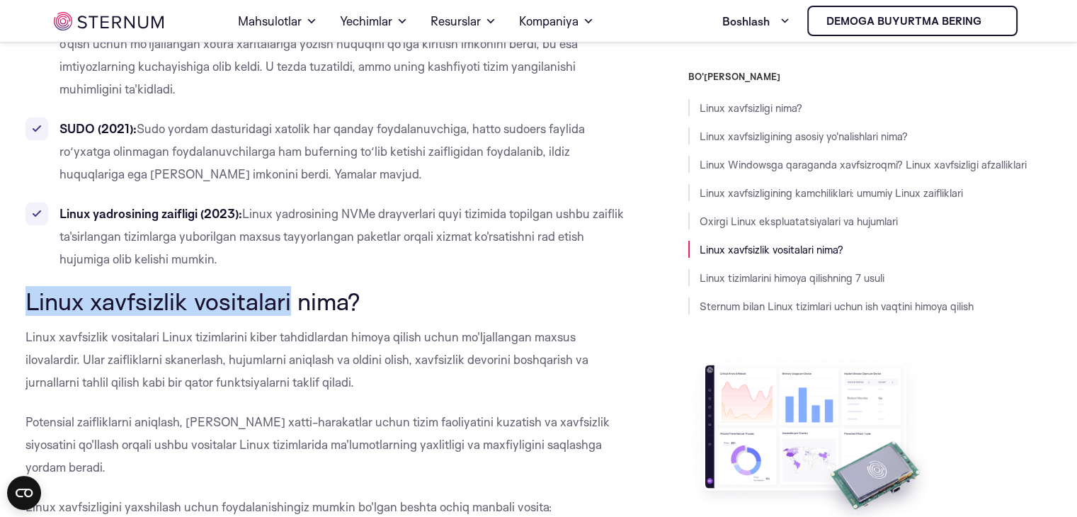
drag, startPoint x: 290, startPoint y: 162, endPoint x: 26, endPoint y: 156, distance: 264.3
click at [26, 286] on font "Linux xavfsizlik vositalari nima?" at bounding box center [193, 301] width 335 height 30
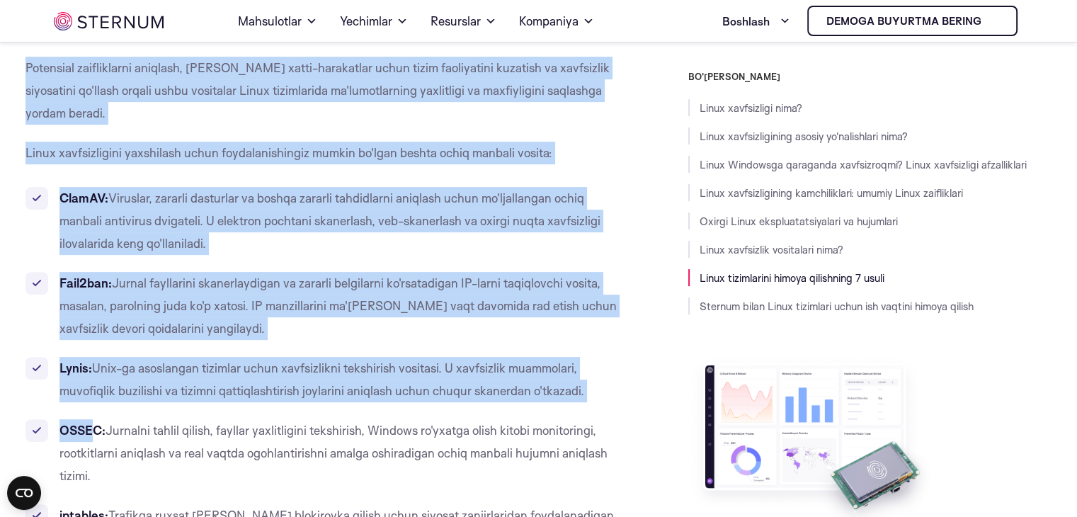
scroll to position [6058, 0]
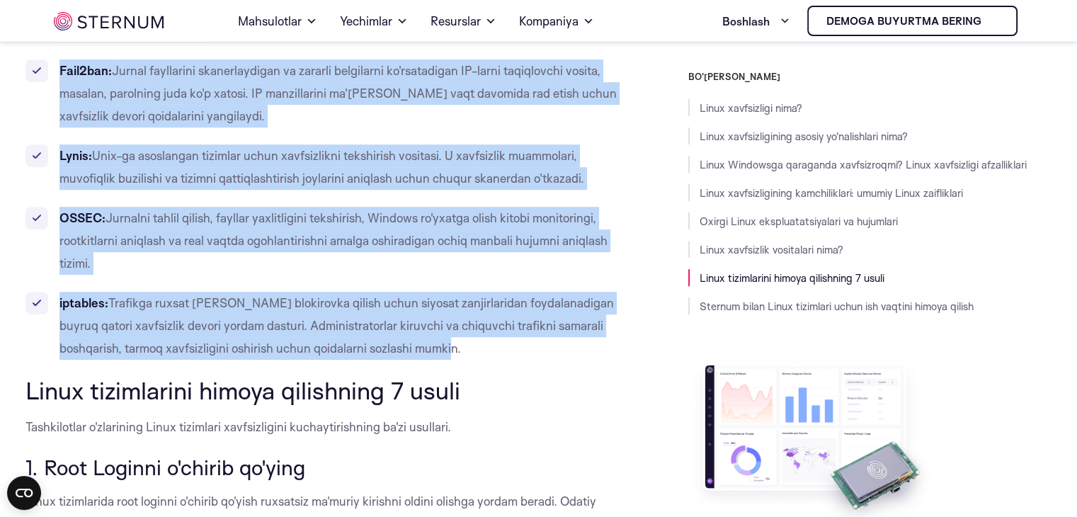
drag, startPoint x: 26, startPoint y: 197, endPoint x: 422, endPoint y: 210, distance: 396.9
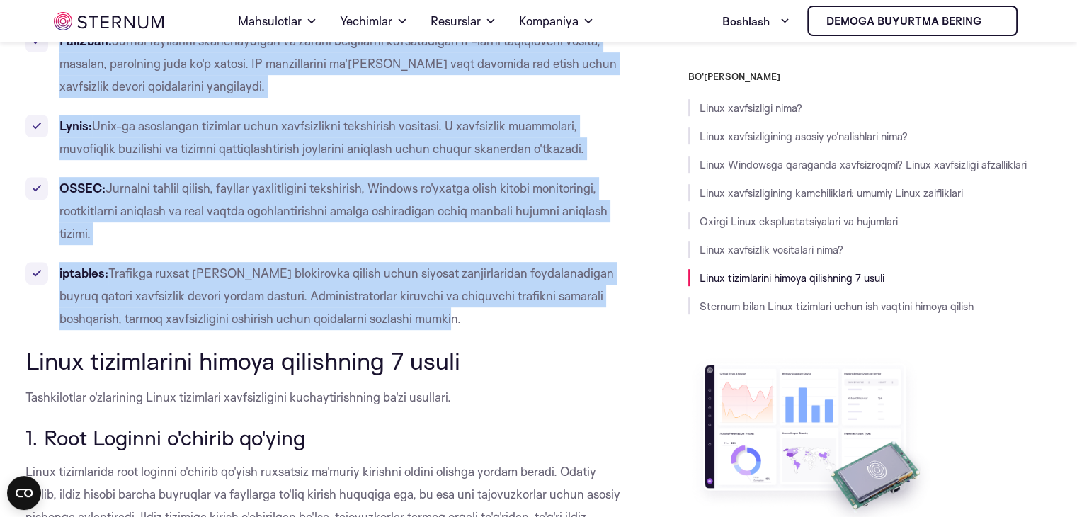
scroll to position [5988, 0]
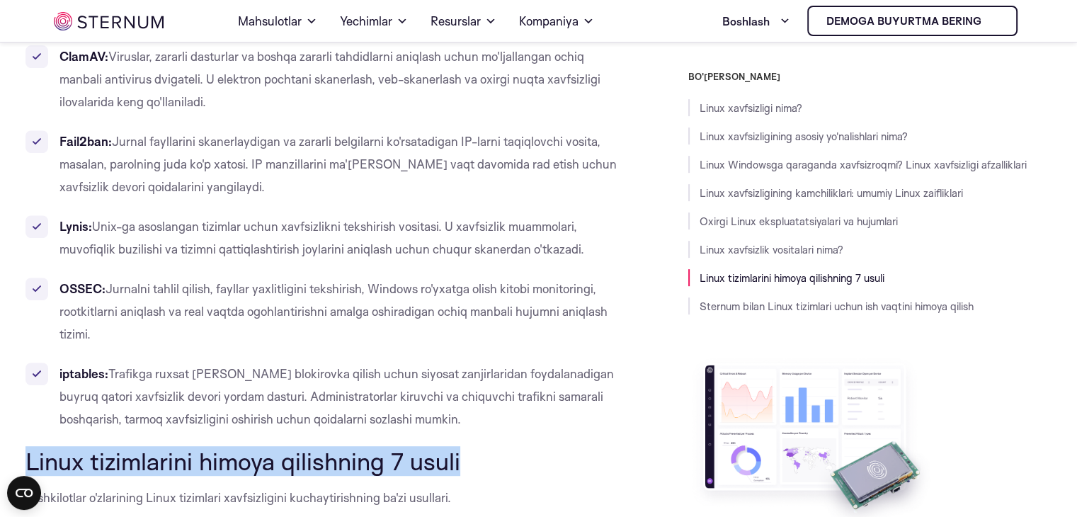
drag, startPoint x: 462, startPoint y: 318, endPoint x: 66, endPoint y: 339, distance: 396.5
click at [26, 448] on h2 "Linux tizimlarini himoya qilishning 7 usuli" at bounding box center [325, 461] width 599 height 27
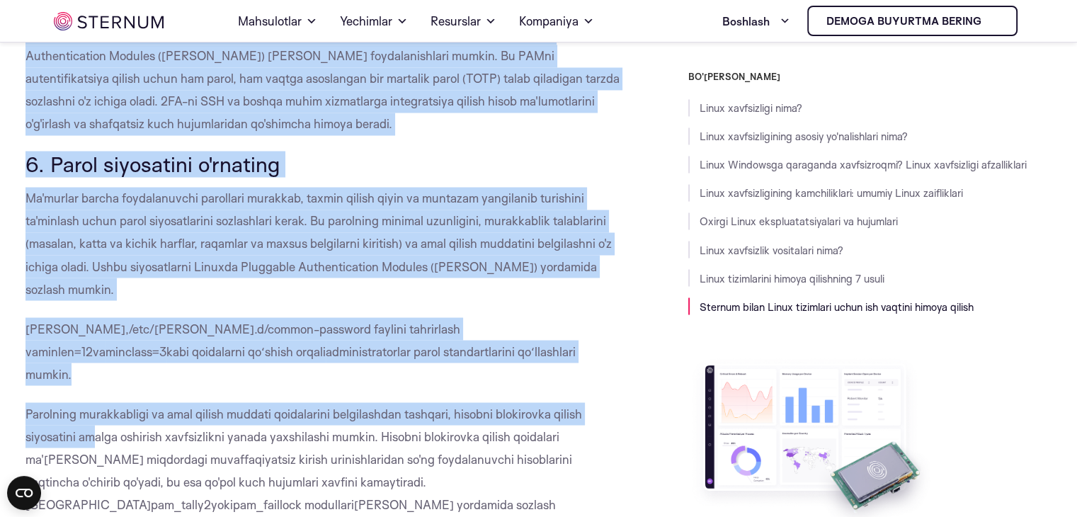
scroll to position [7971, 0]
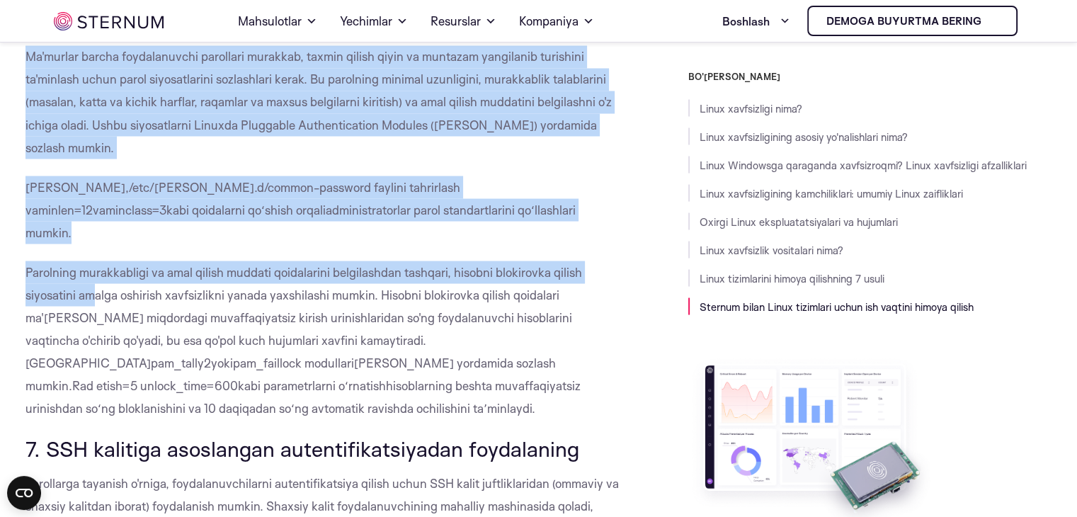
drag, startPoint x: 27, startPoint y: 191, endPoint x: 603, endPoint y: 400, distance: 612.9
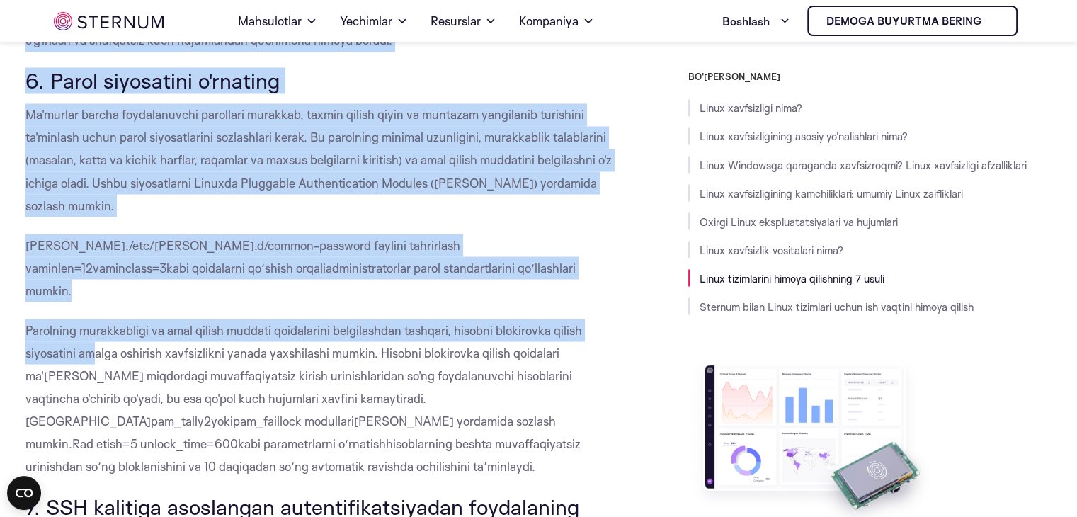
scroll to position [7764, 0]
